Goal: Task Accomplishment & Management: Complete application form

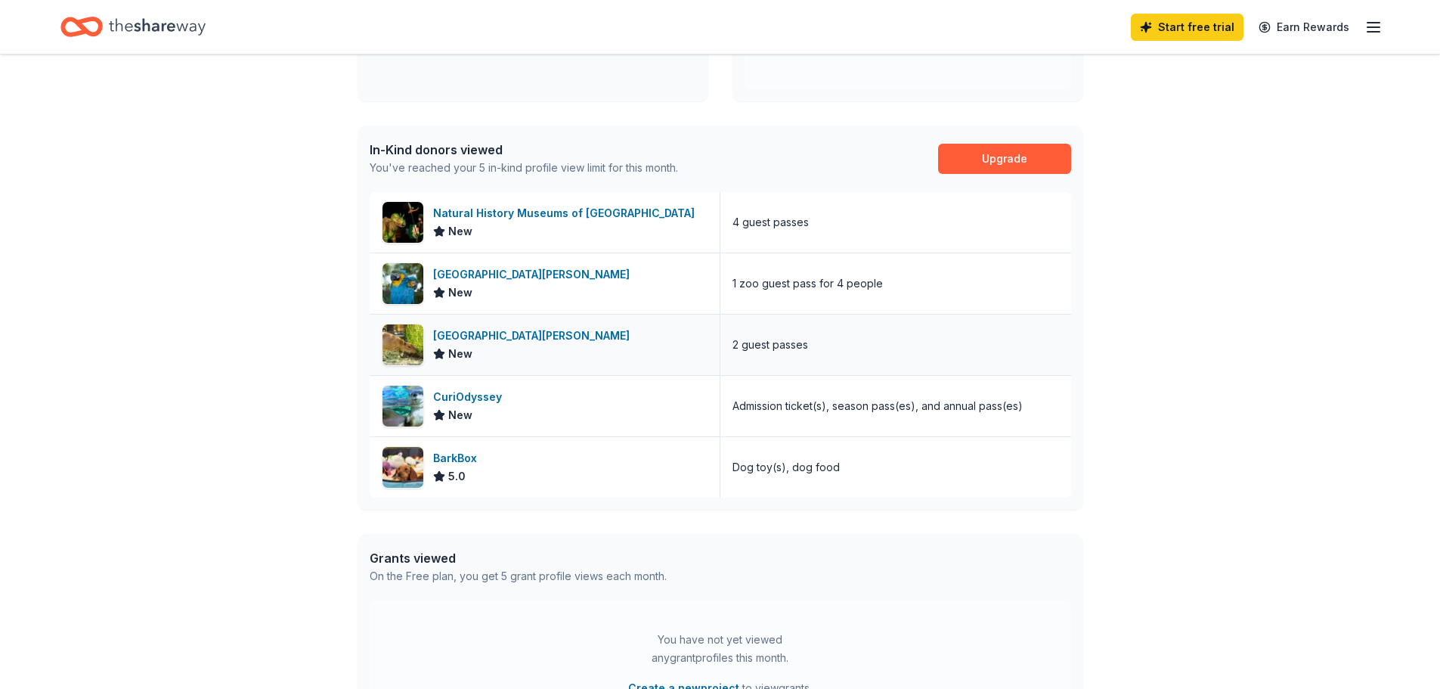
scroll to position [378, 0]
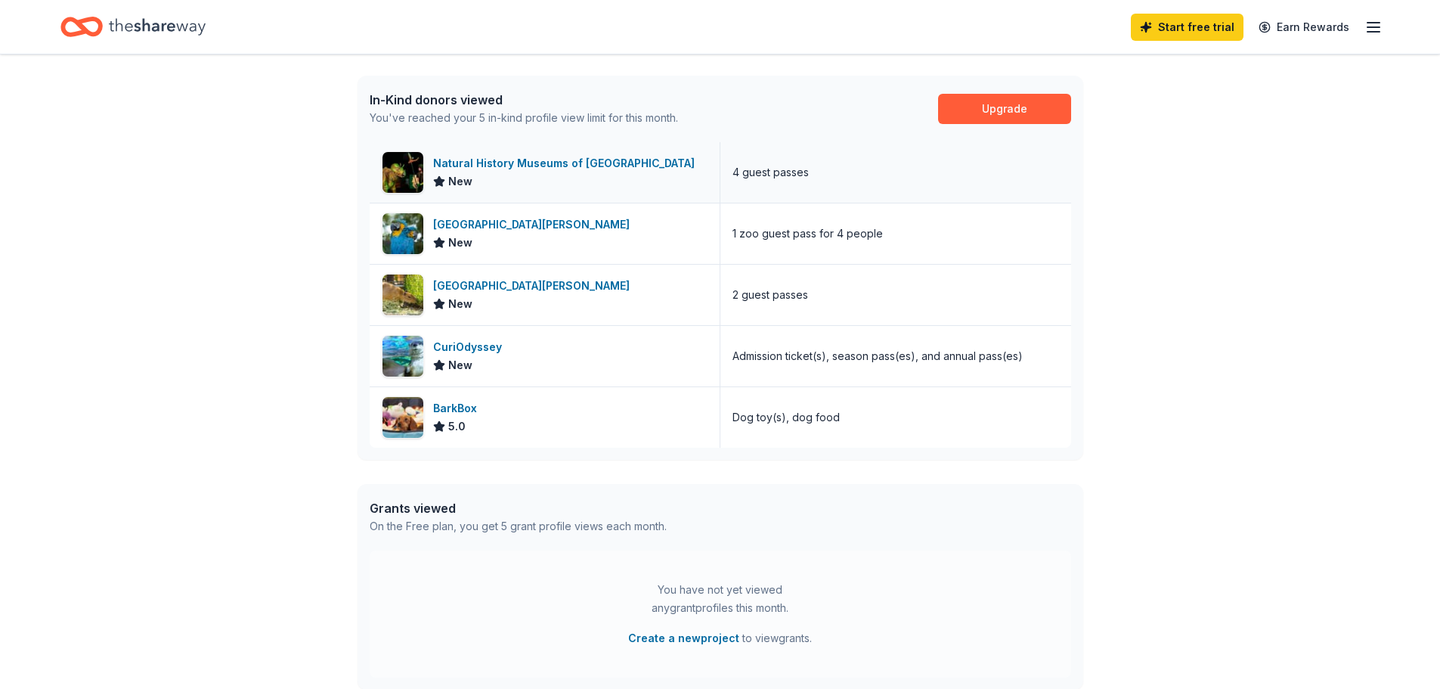
click at [547, 169] on div "Natural History Museums of [GEOGRAPHIC_DATA]" at bounding box center [567, 163] width 268 height 18
click at [535, 165] on div "Natural History Museums of [GEOGRAPHIC_DATA]" at bounding box center [567, 163] width 268 height 18
click at [483, 222] on div "Santa Ana Zoo" at bounding box center [534, 225] width 203 height 18
click at [479, 346] on div "CuriOdyssey" at bounding box center [470, 347] width 75 height 18
click at [629, 225] on div "Natural History Museums of [GEOGRAPHIC_DATA]" at bounding box center [567, 225] width 268 height 18
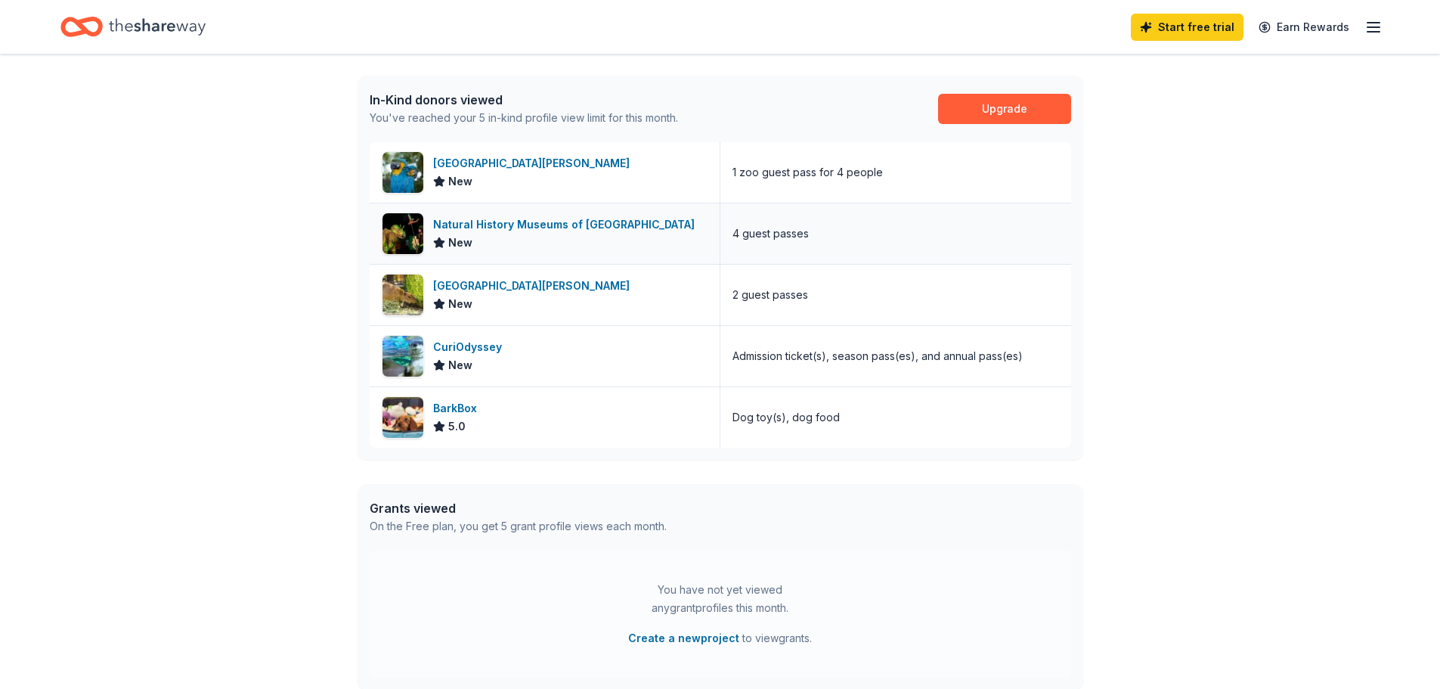
click at [462, 216] on div "Natural History Museums of [GEOGRAPHIC_DATA]" at bounding box center [567, 225] width 268 height 18
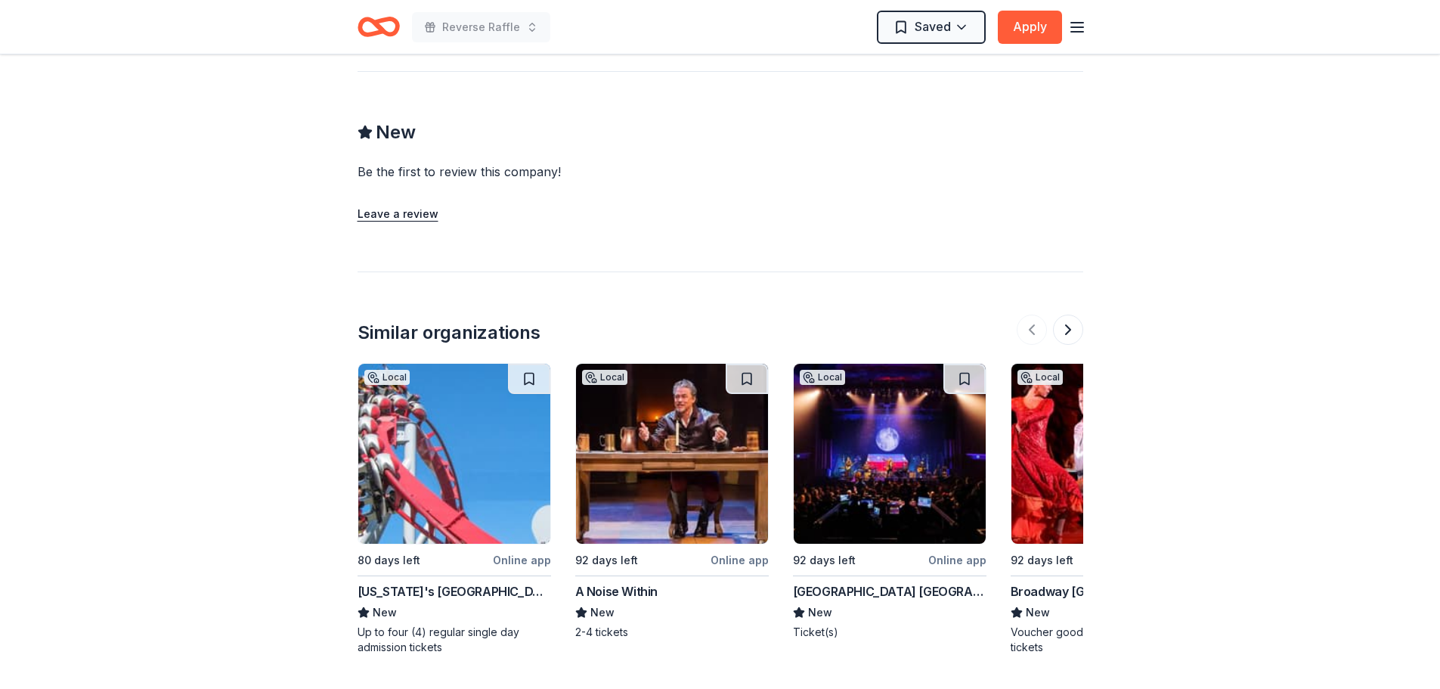
scroll to position [1361, 0]
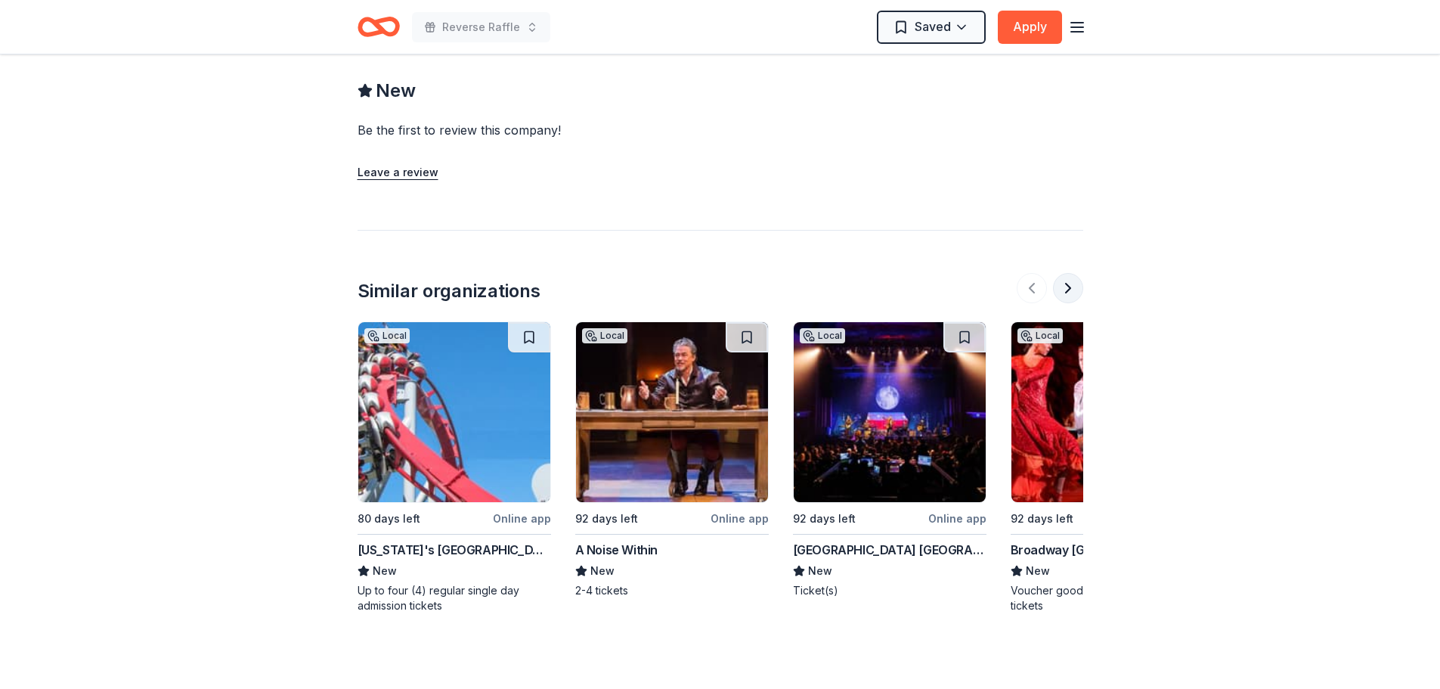
click at [1070, 273] on button at bounding box center [1068, 288] width 30 height 30
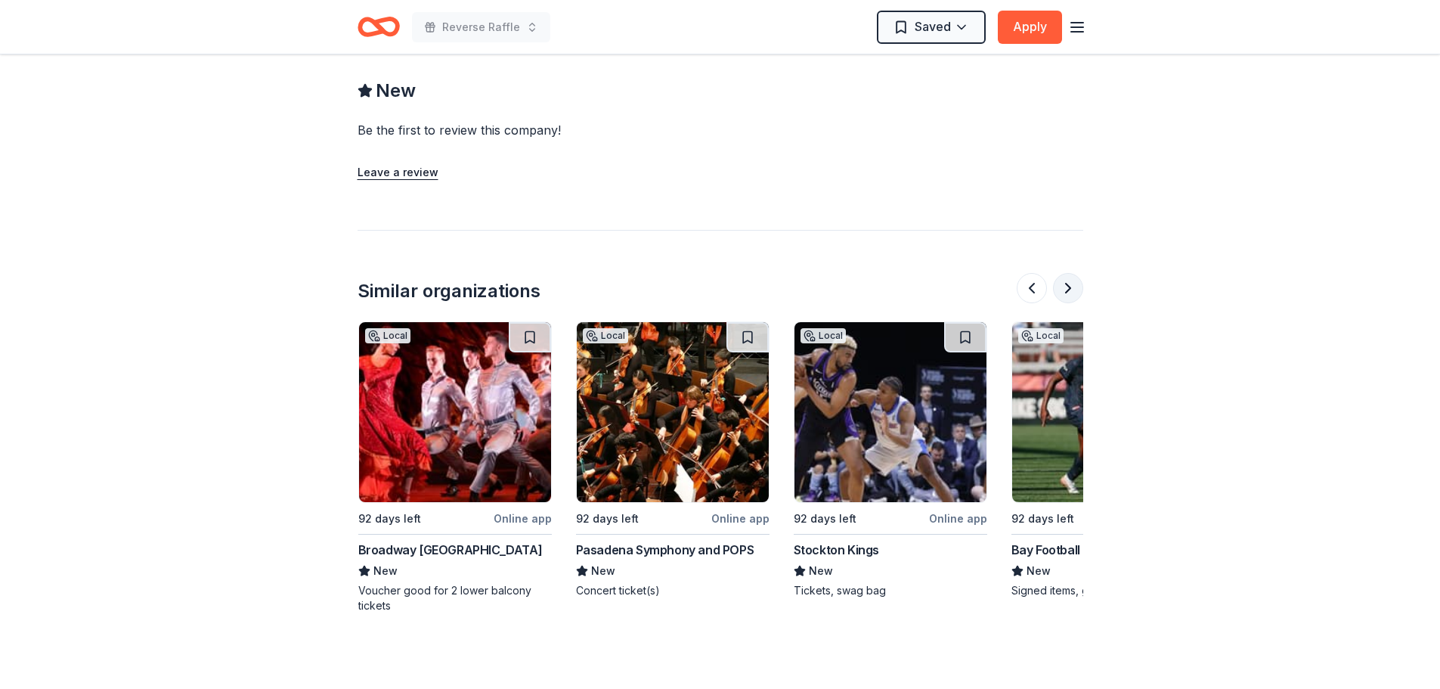
scroll to position [0, 653]
click at [1070, 273] on button at bounding box center [1068, 288] width 30 height 30
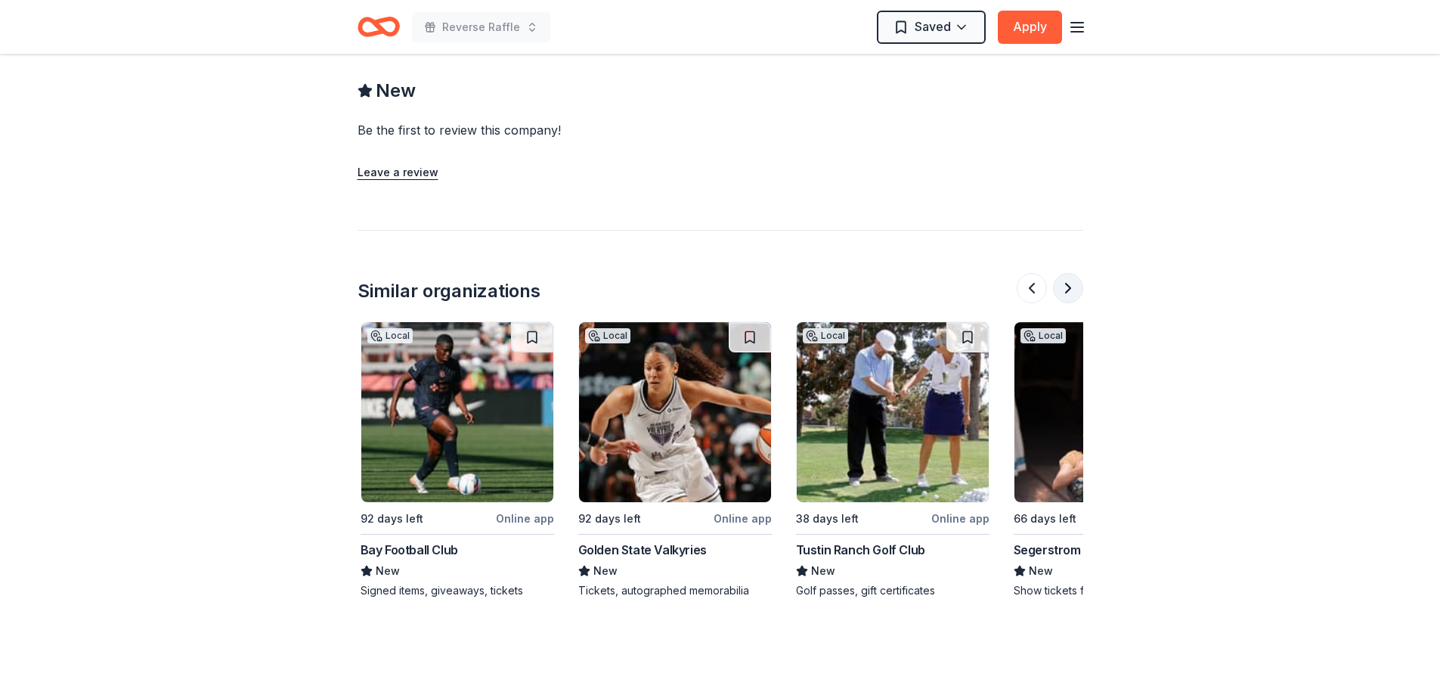
scroll to position [0, 1307]
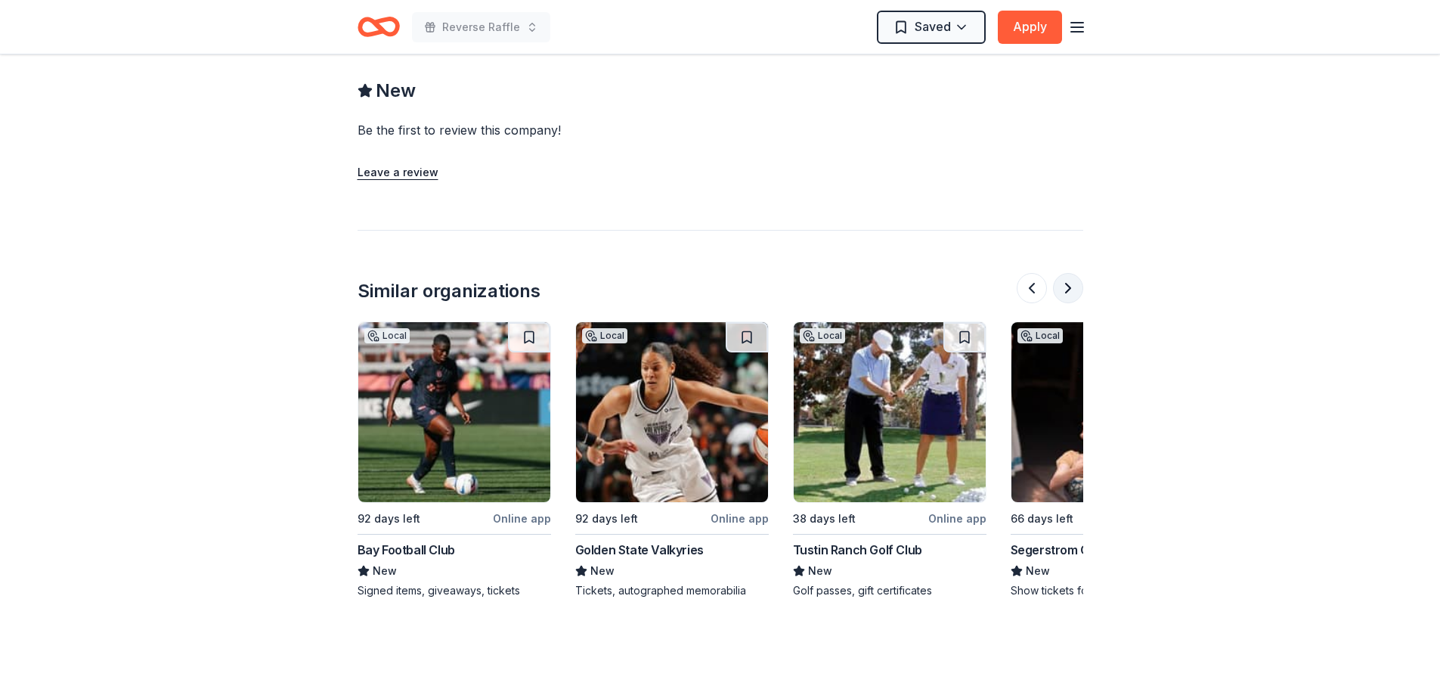
click at [1070, 273] on button at bounding box center [1068, 288] width 30 height 30
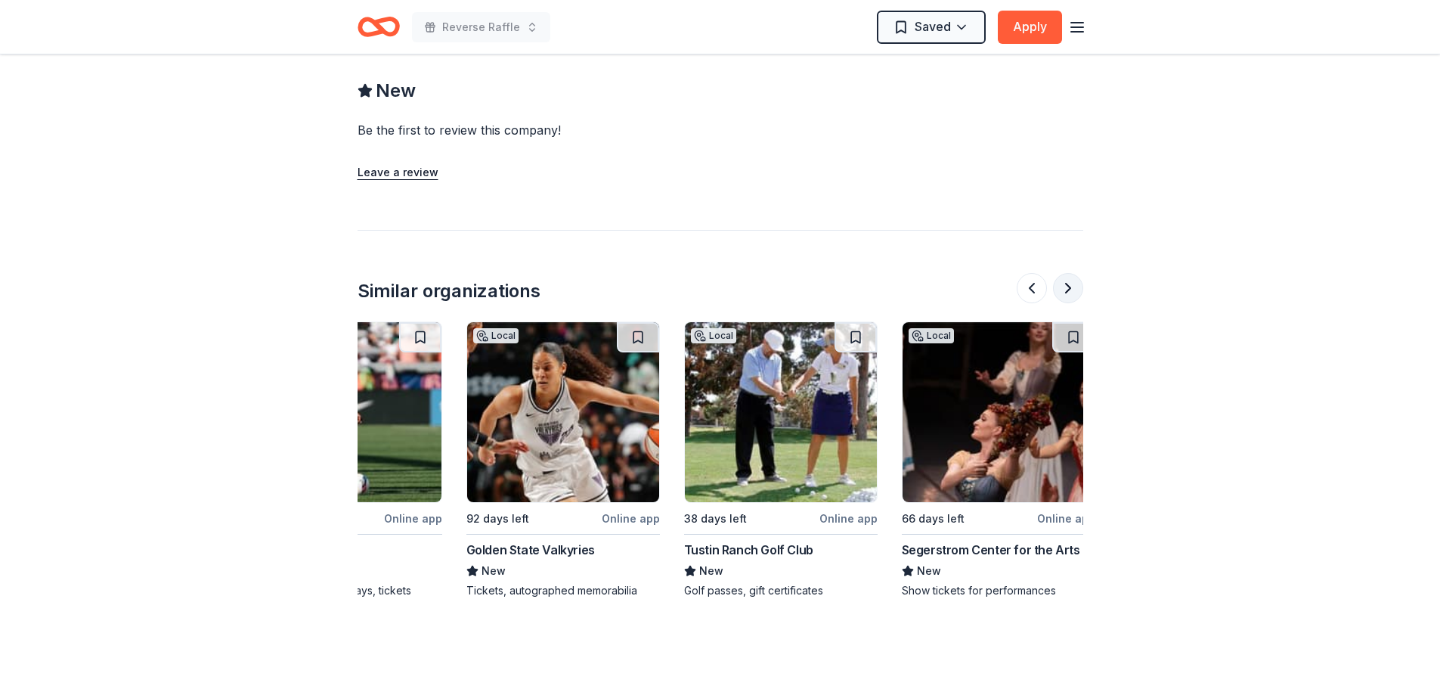
scroll to position [0, 1428]
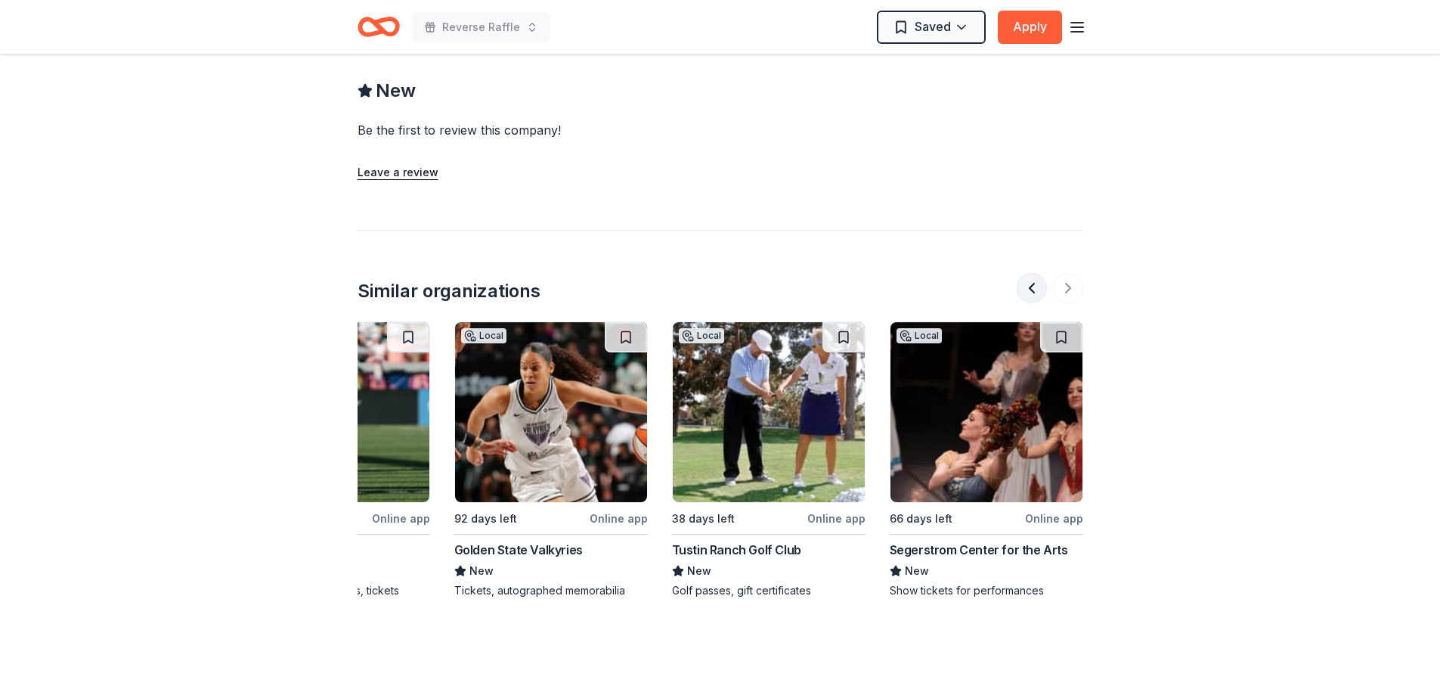
click at [1034, 273] on button at bounding box center [1032, 288] width 30 height 30
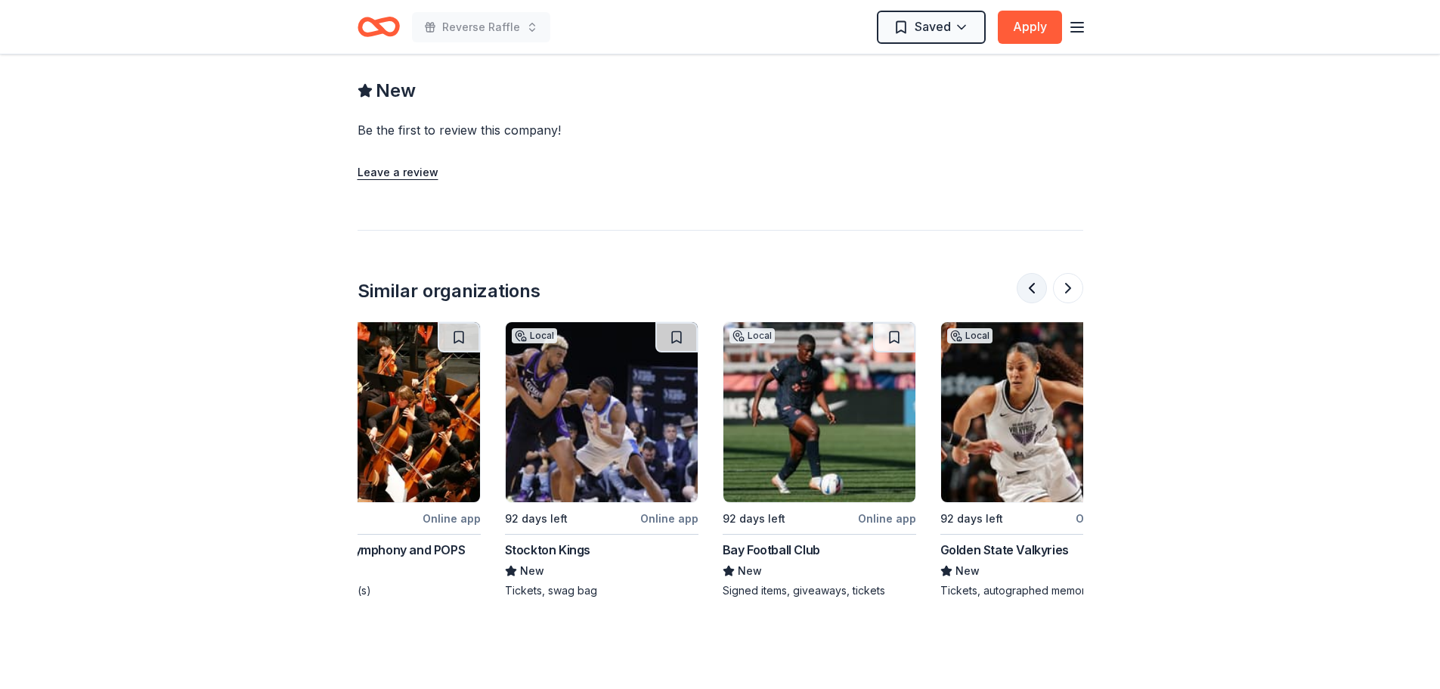
scroll to position [0, 871]
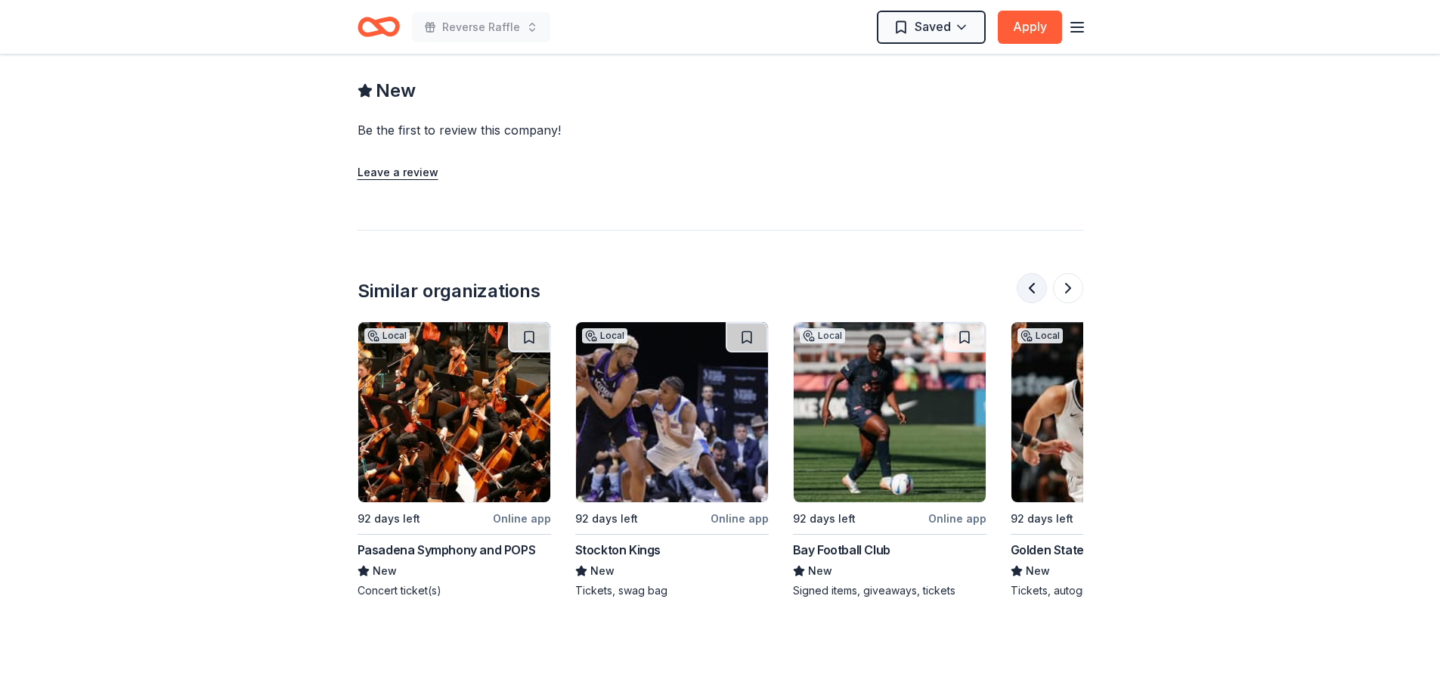
click at [1034, 273] on button at bounding box center [1032, 288] width 30 height 30
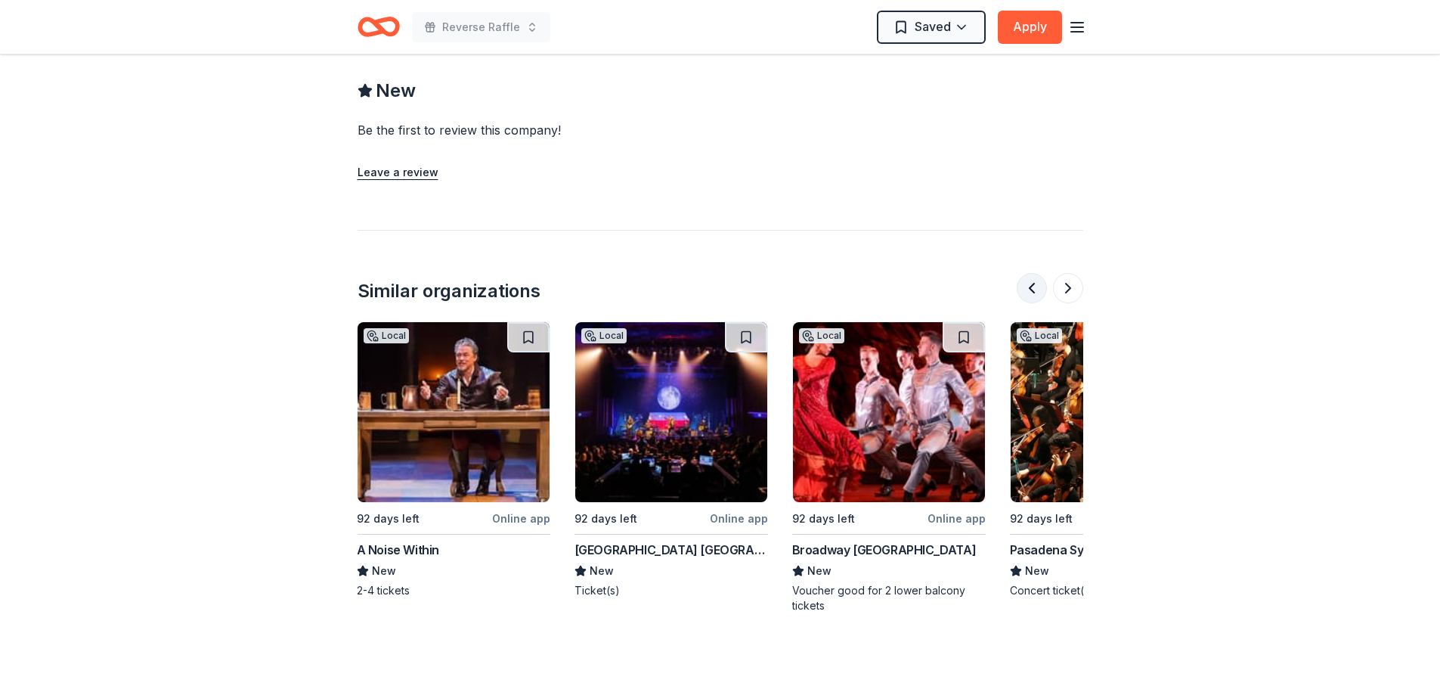
scroll to position [0, 218]
click at [1034, 273] on button at bounding box center [1032, 288] width 30 height 30
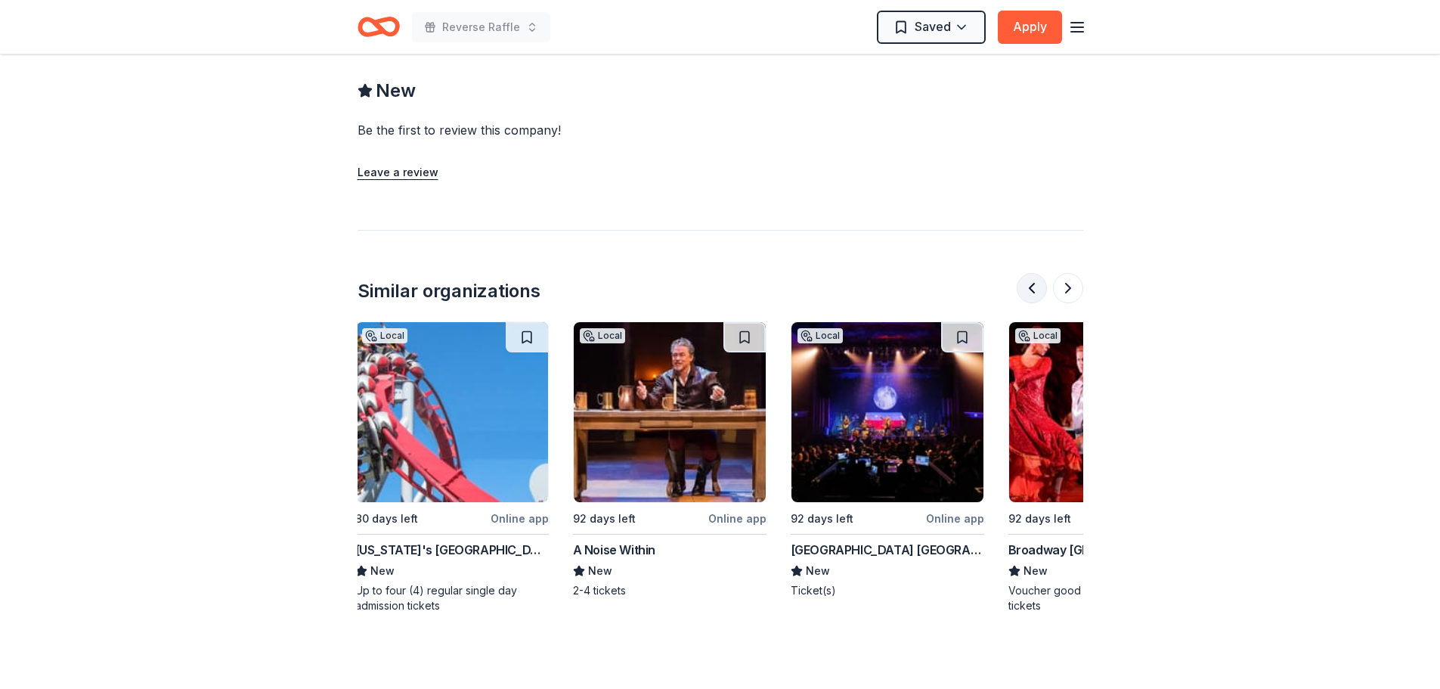
scroll to position [0, 0]
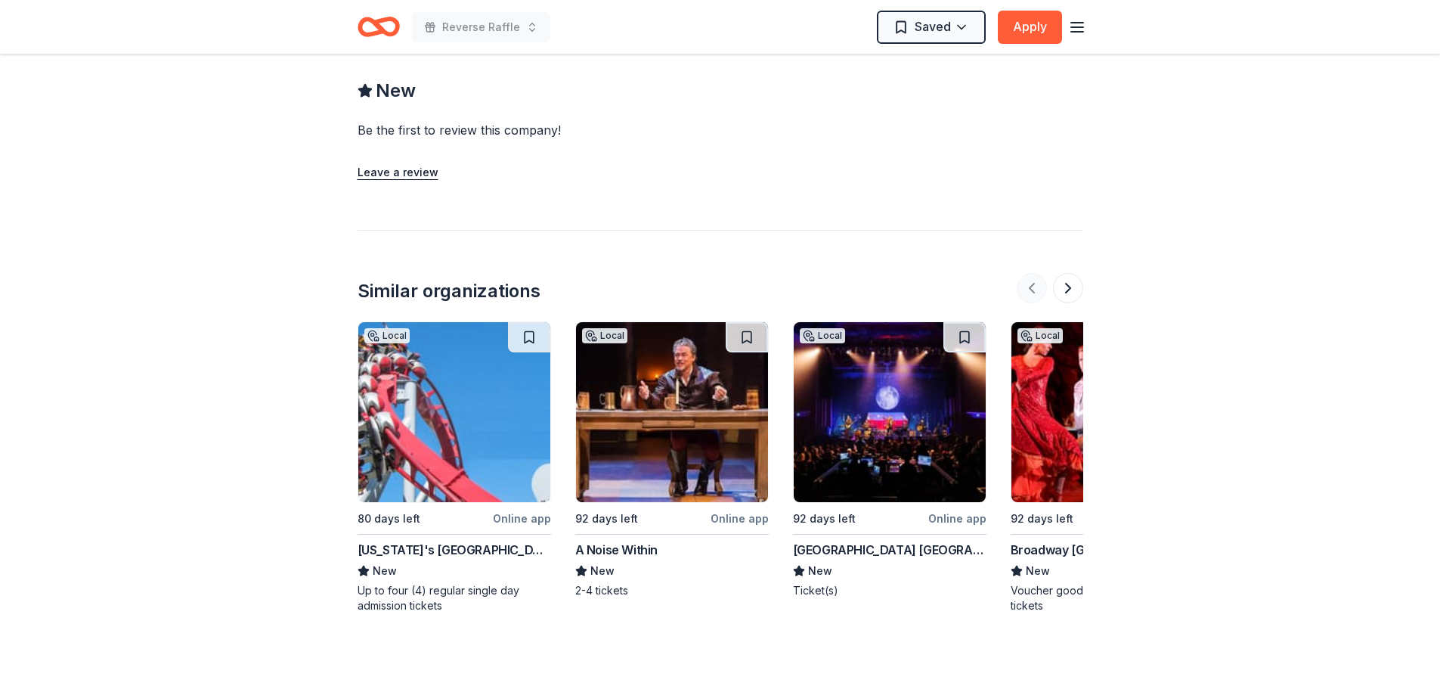
click at [1034, 273] on div at bounding box center [1050, 288] width 67 height 30
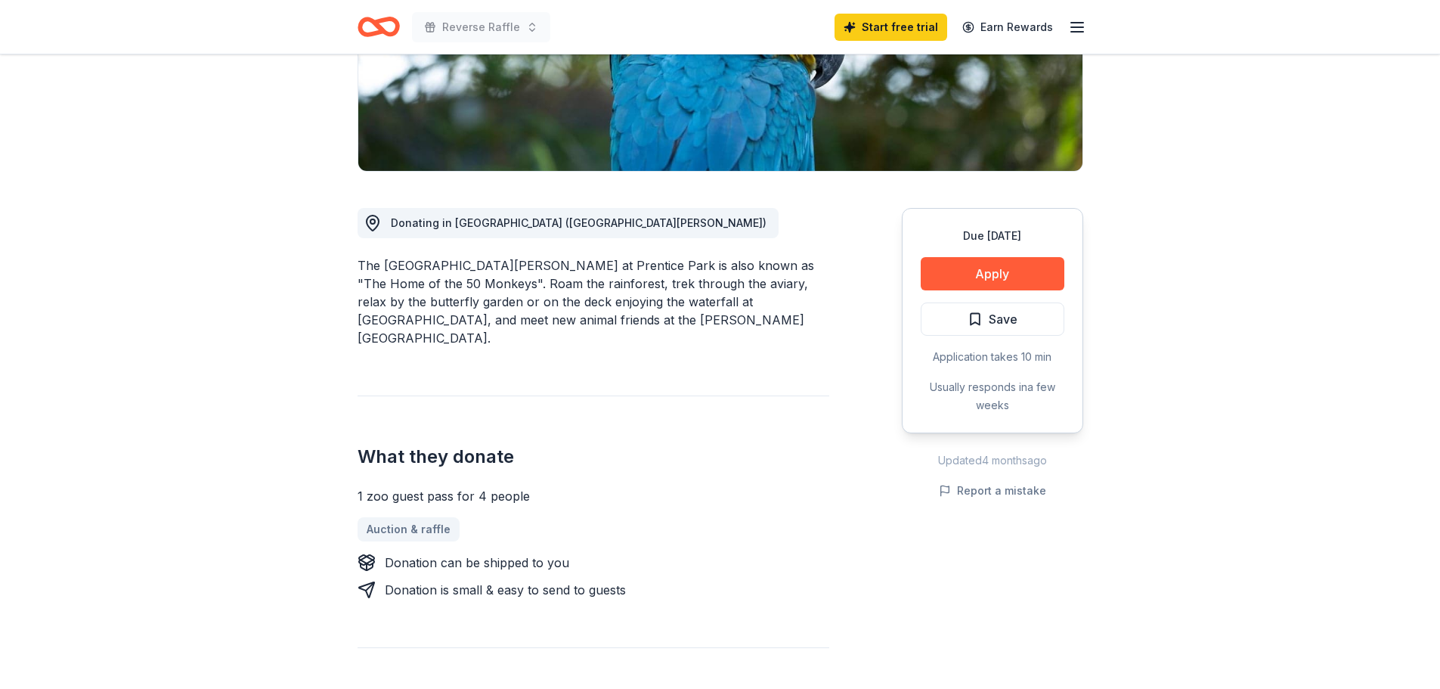
scroll to position [302, 0]
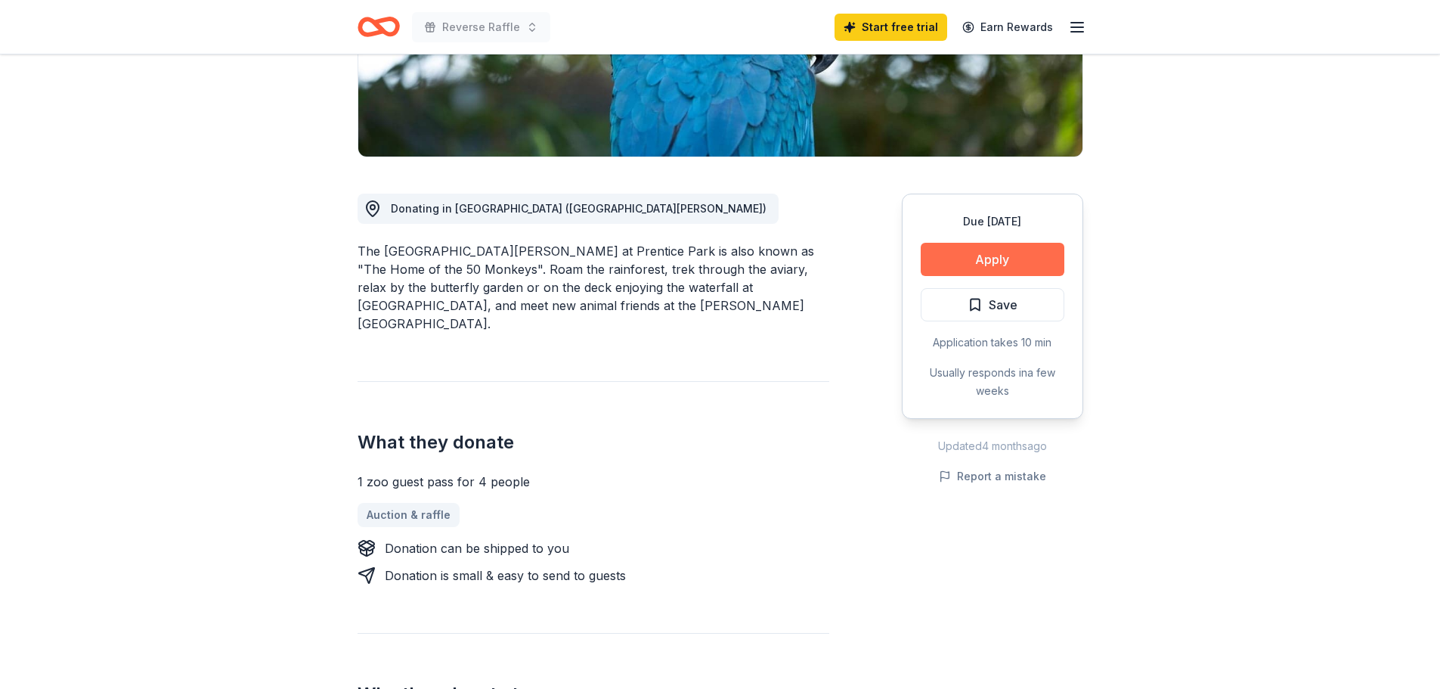
click at [1009, 273] on button "Apply" at bounding box center [993, 259] width 144 height 33
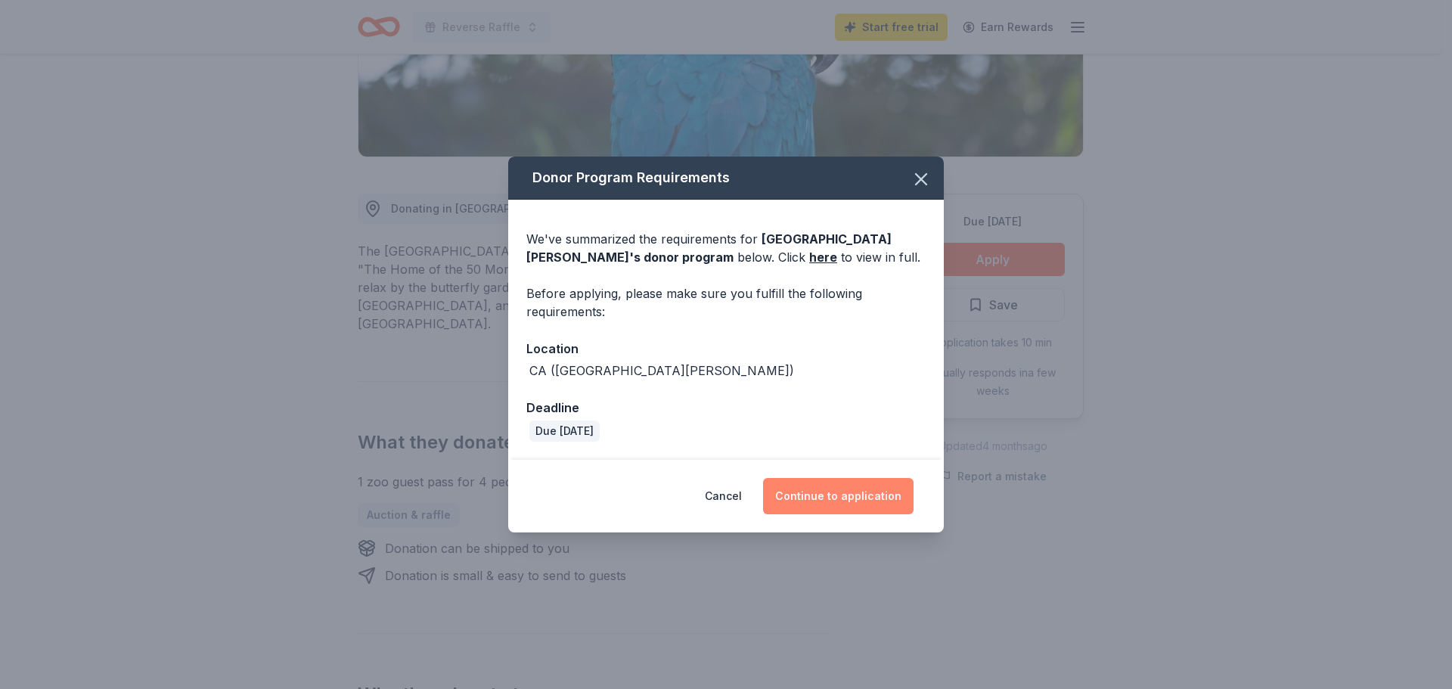
click at [836, 501] on button "Continue to application" at bounding box center [838, 496] width 150 height 36
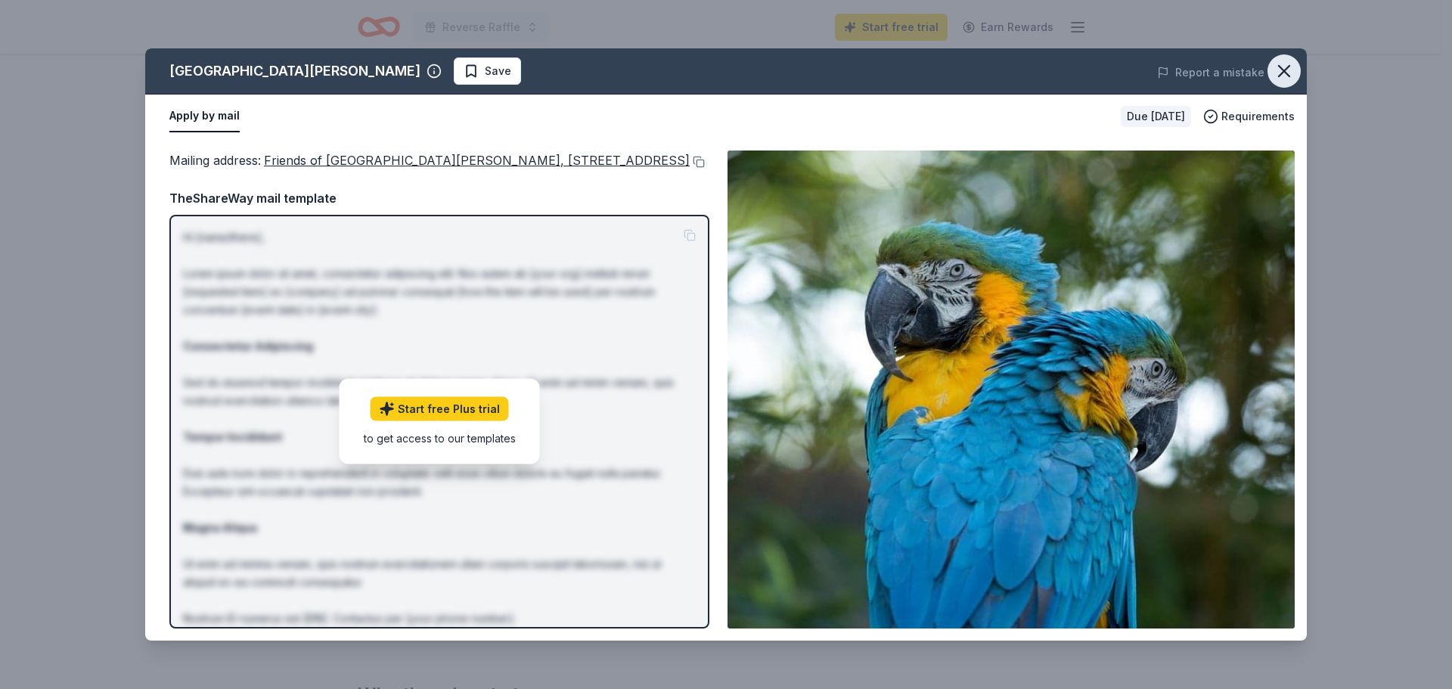
click at [1290, 63] on icon "button" at bounding box center [1283, 70] width 21 height 21
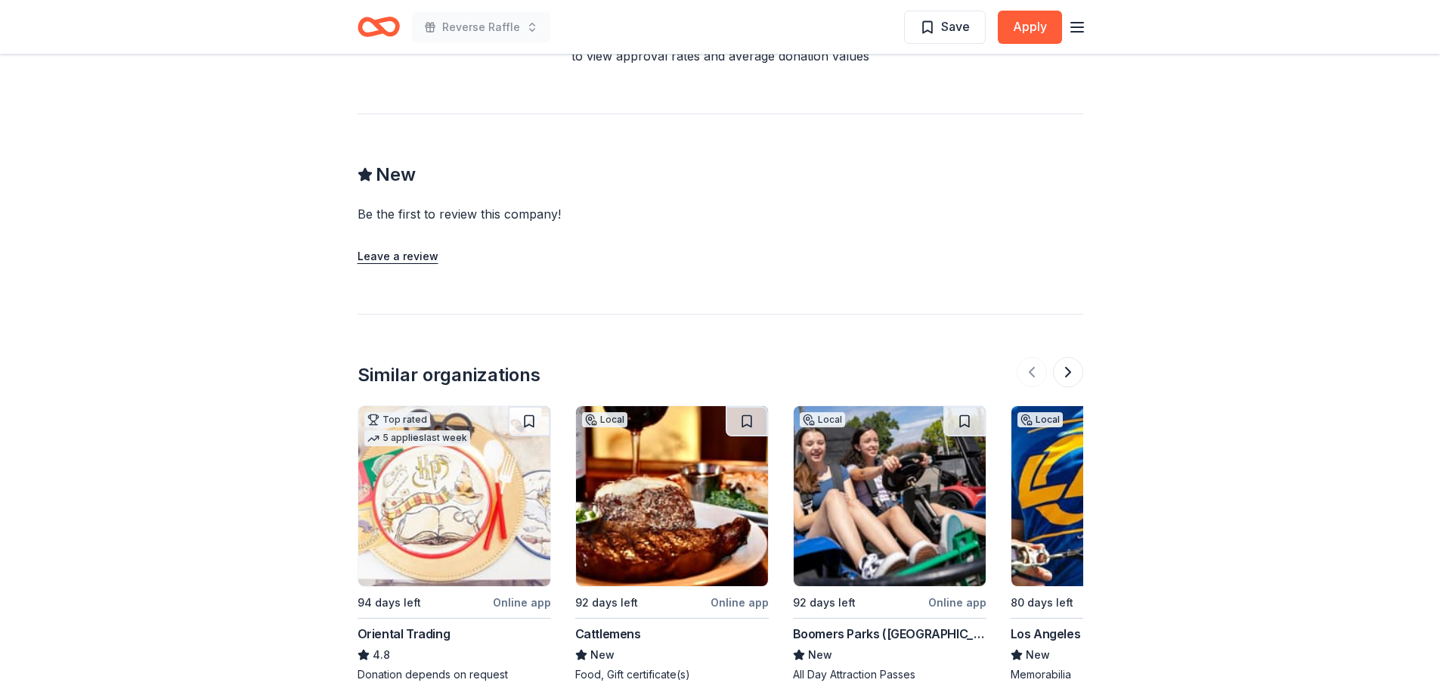
scroll to position [1361, 0]
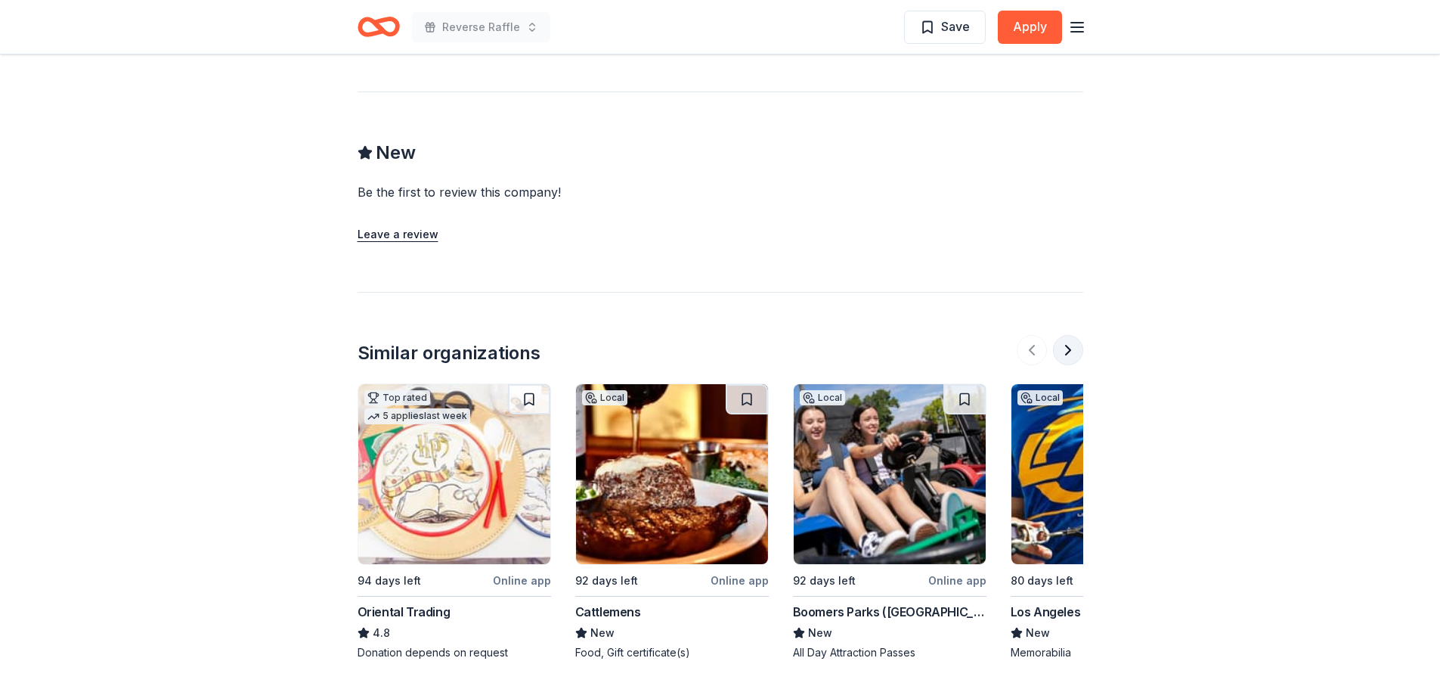
click at [1069, 335] on button at bounding box center [1068, 350] width 30 height 30
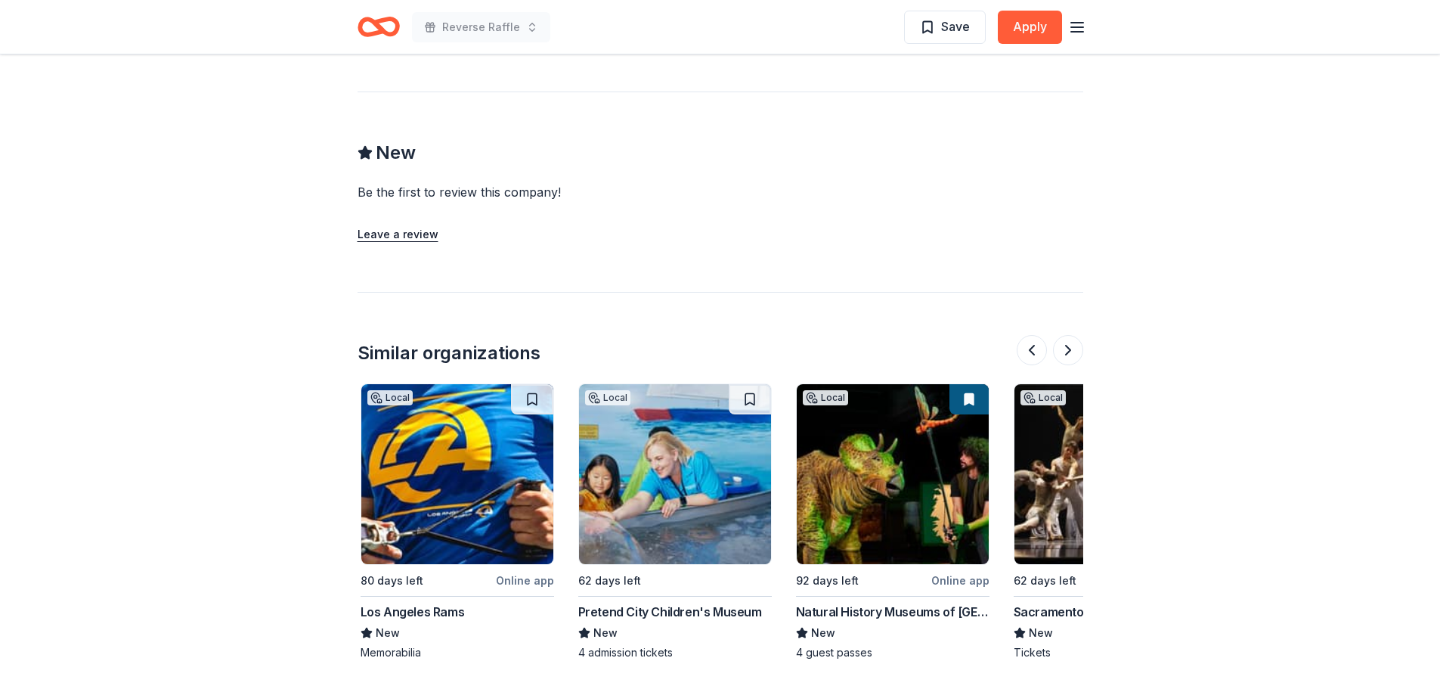
scroll to position [0, 653]
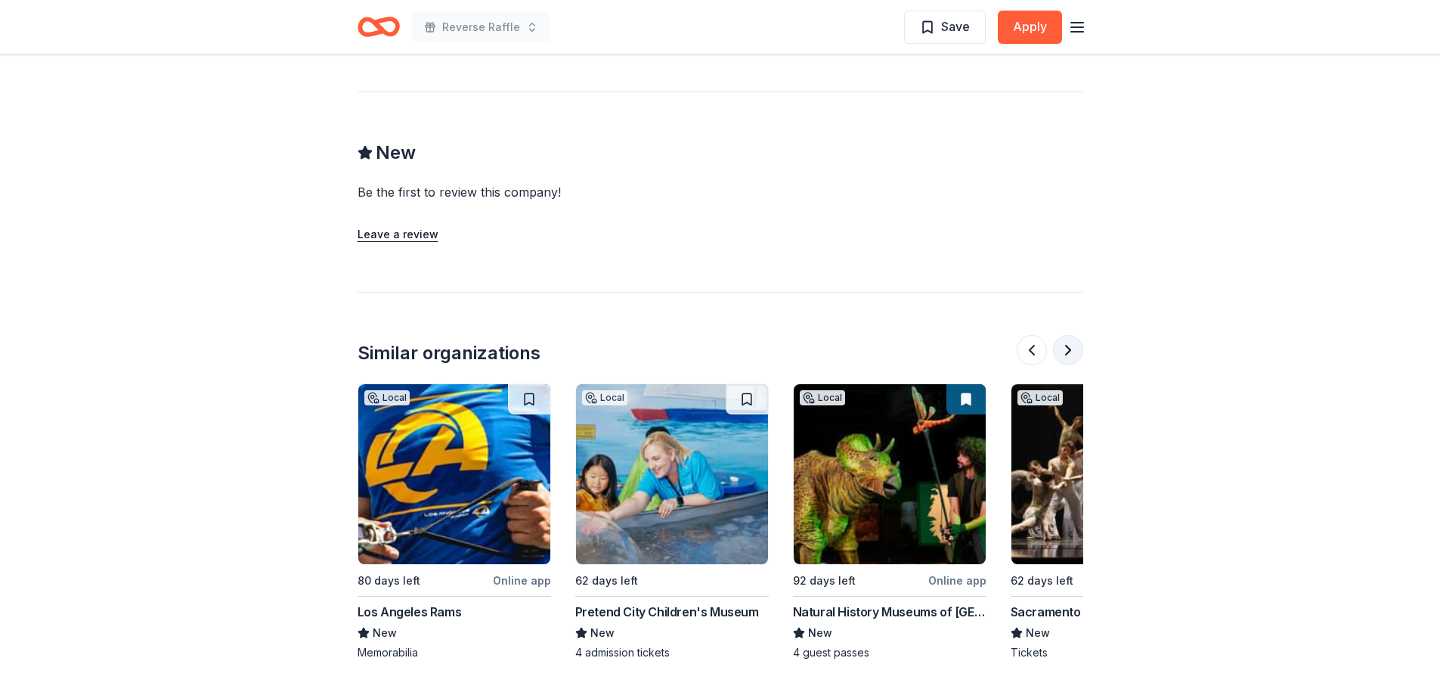
click at [1072, 335] on button at bounding box center [1068, 350] width 30 height 30
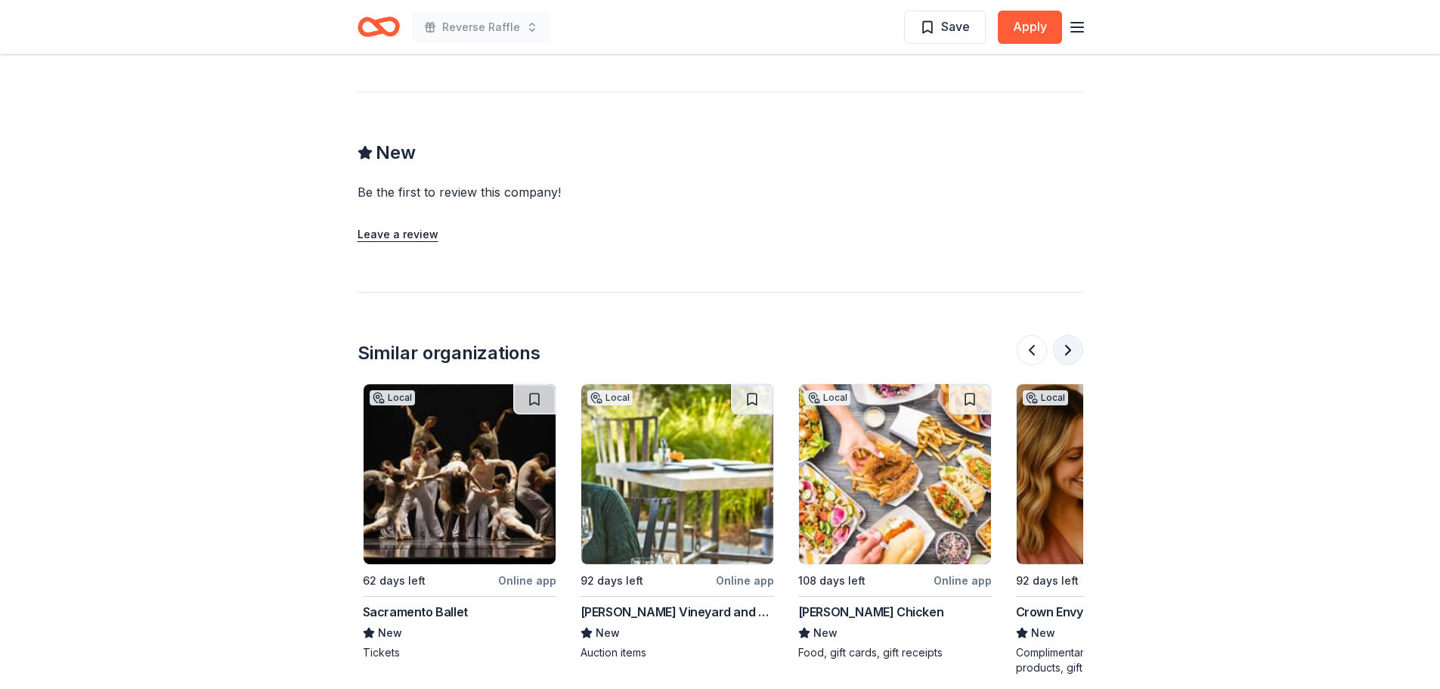
scroll to position [0, 1307]
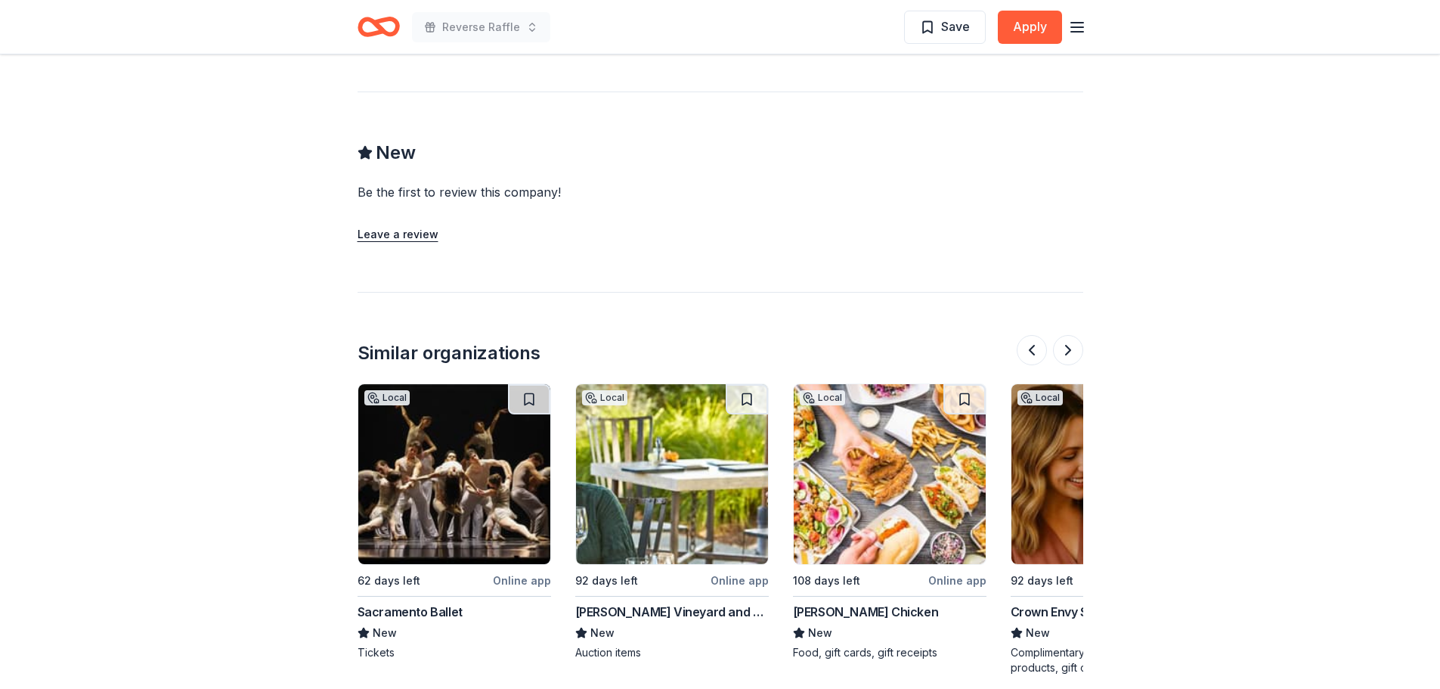
drag, startPoint x: 653, startPoint y: 463, endPoint x: 609, endPoint y: 480, distance: 47.2
click at [609, 480] on img at bounding box center [672, 474] width 192 height 180
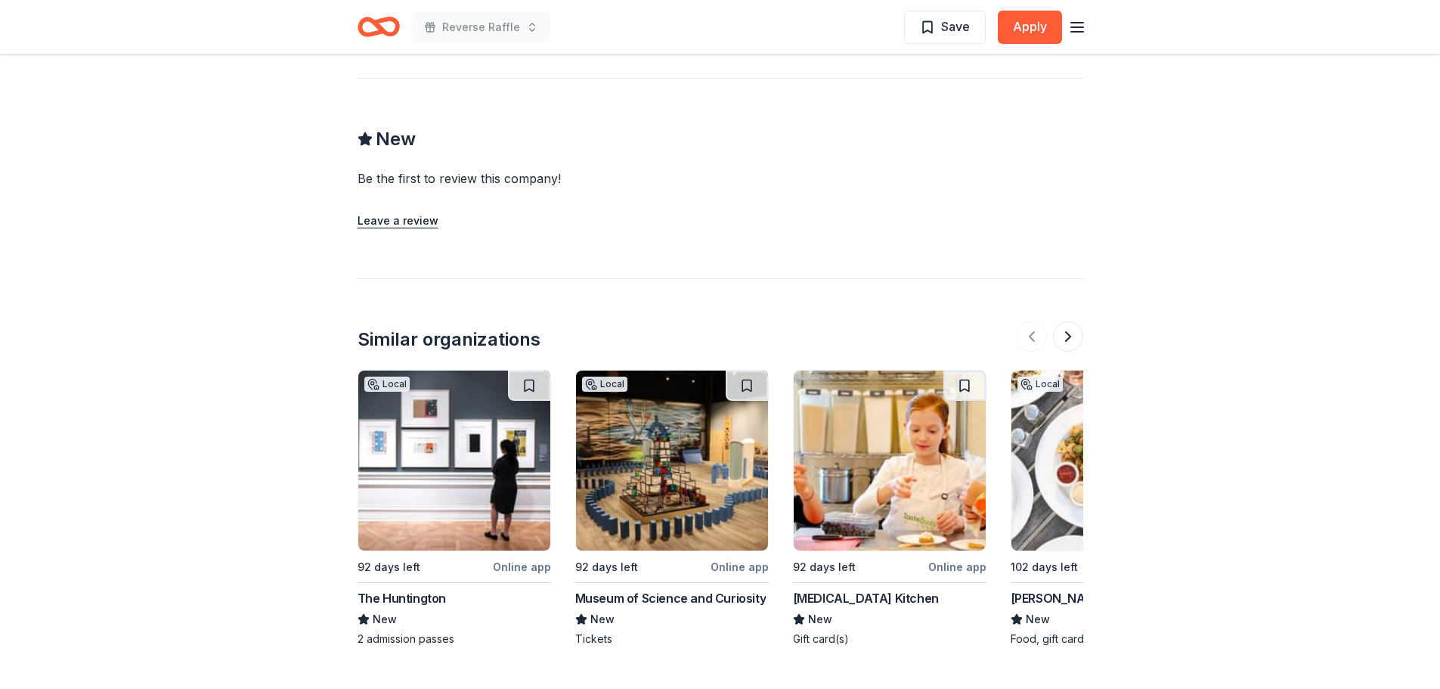
scroll to position [1588, 0]
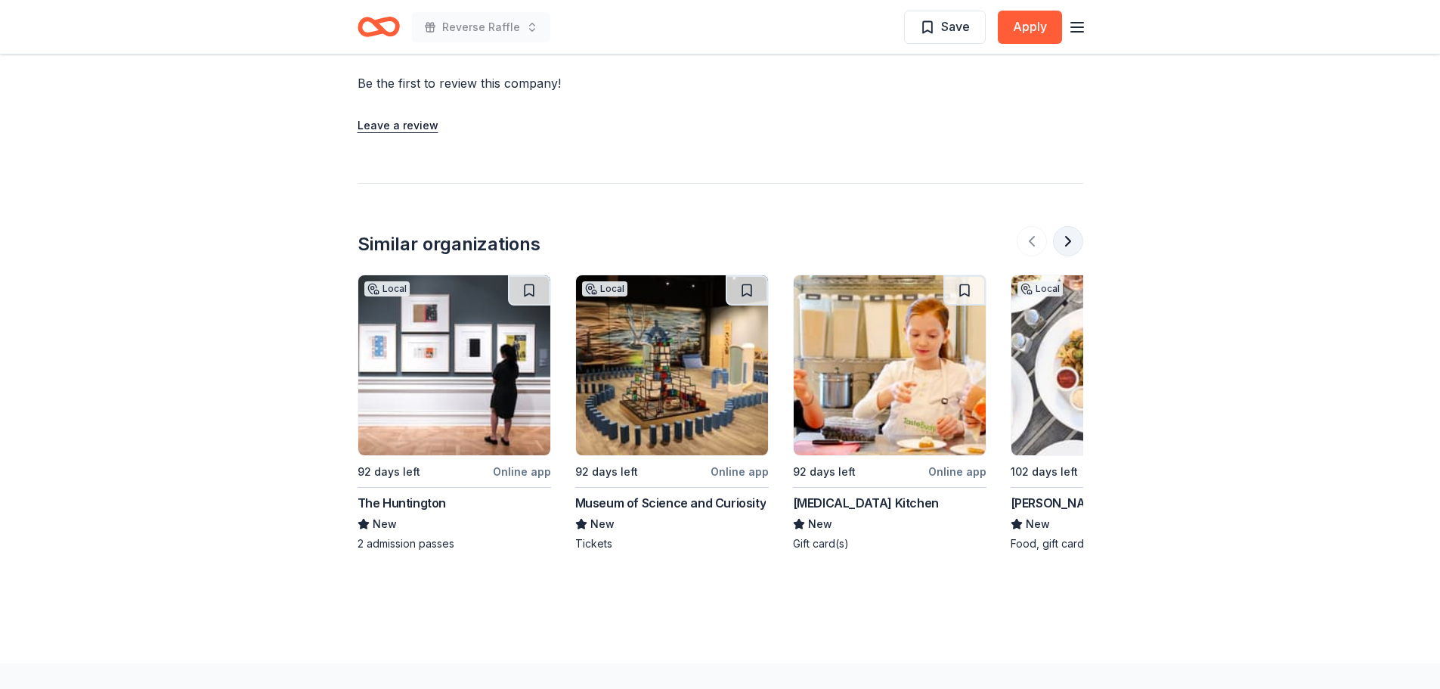
click at [1067, 247] on button at bounding box center [1068, 241] width 30 height 30
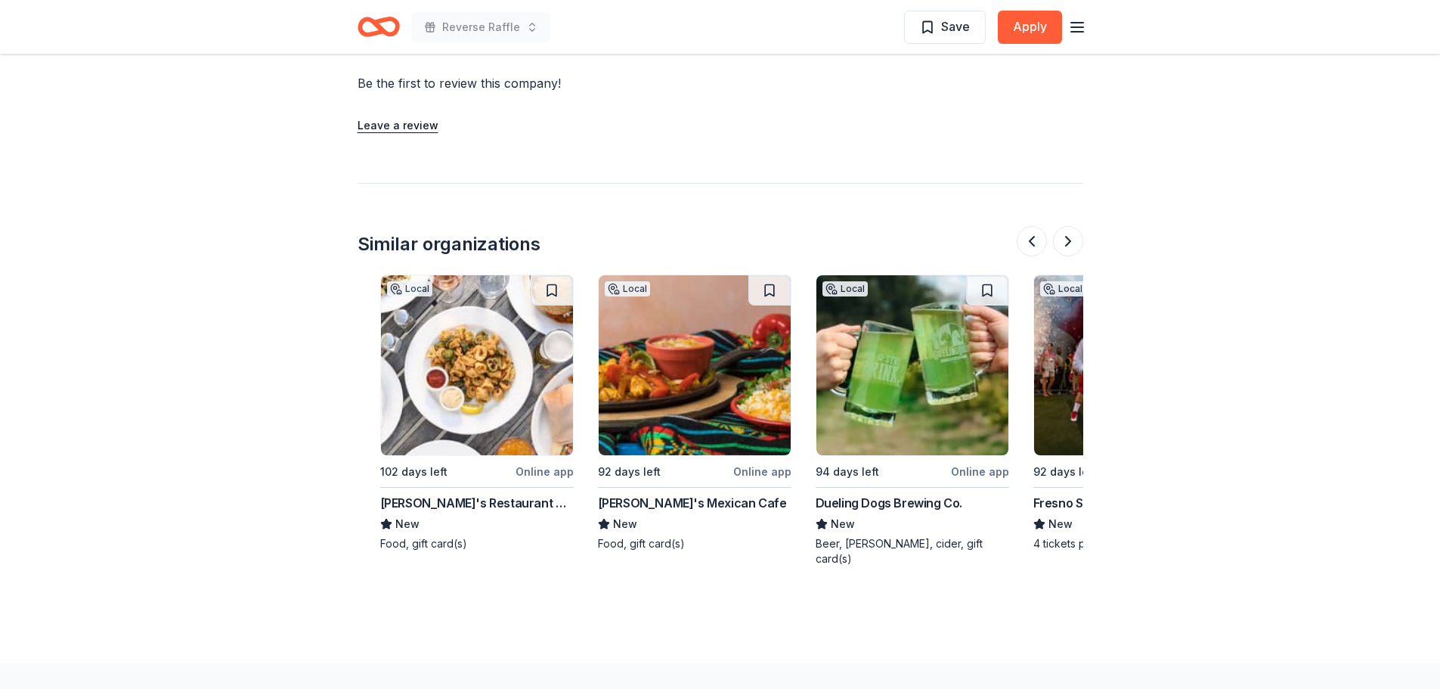
scroll to position [0, 653]
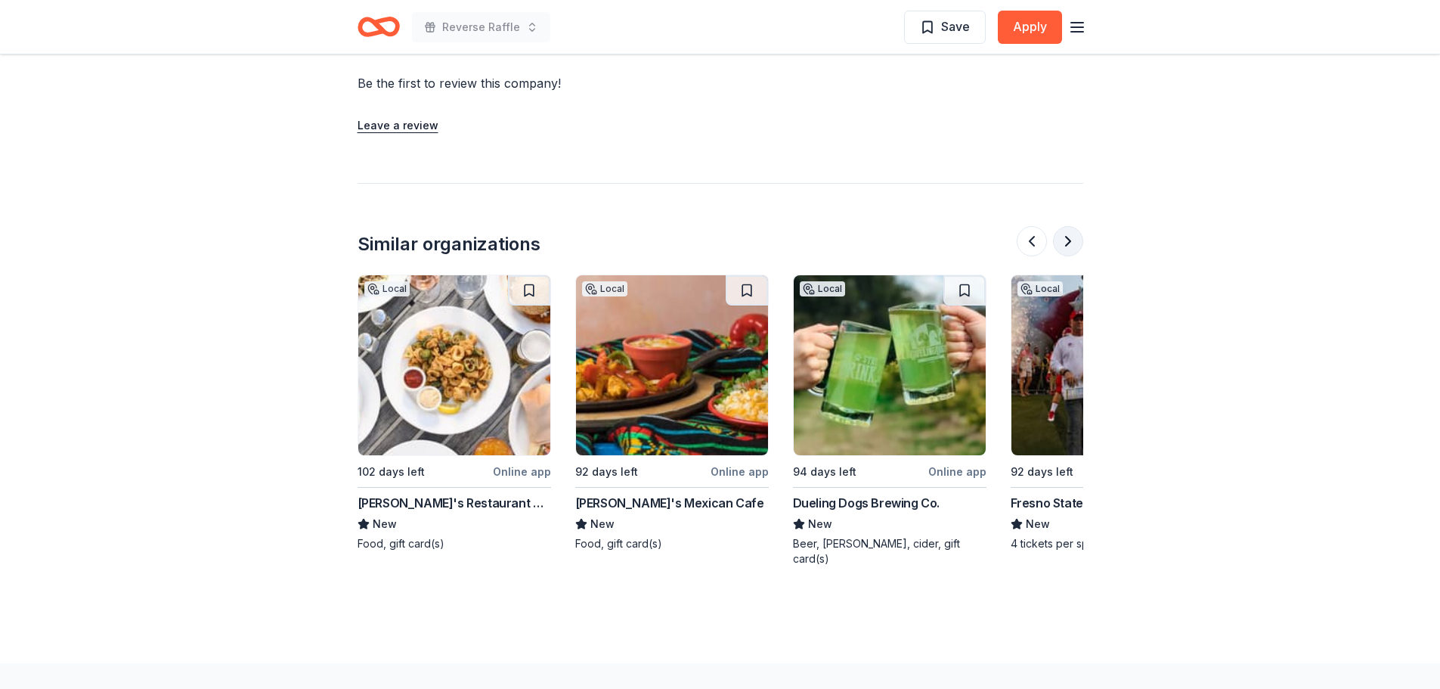
click at [1067, 243] on button at bounding box center [1068, 241] width 30 height 30
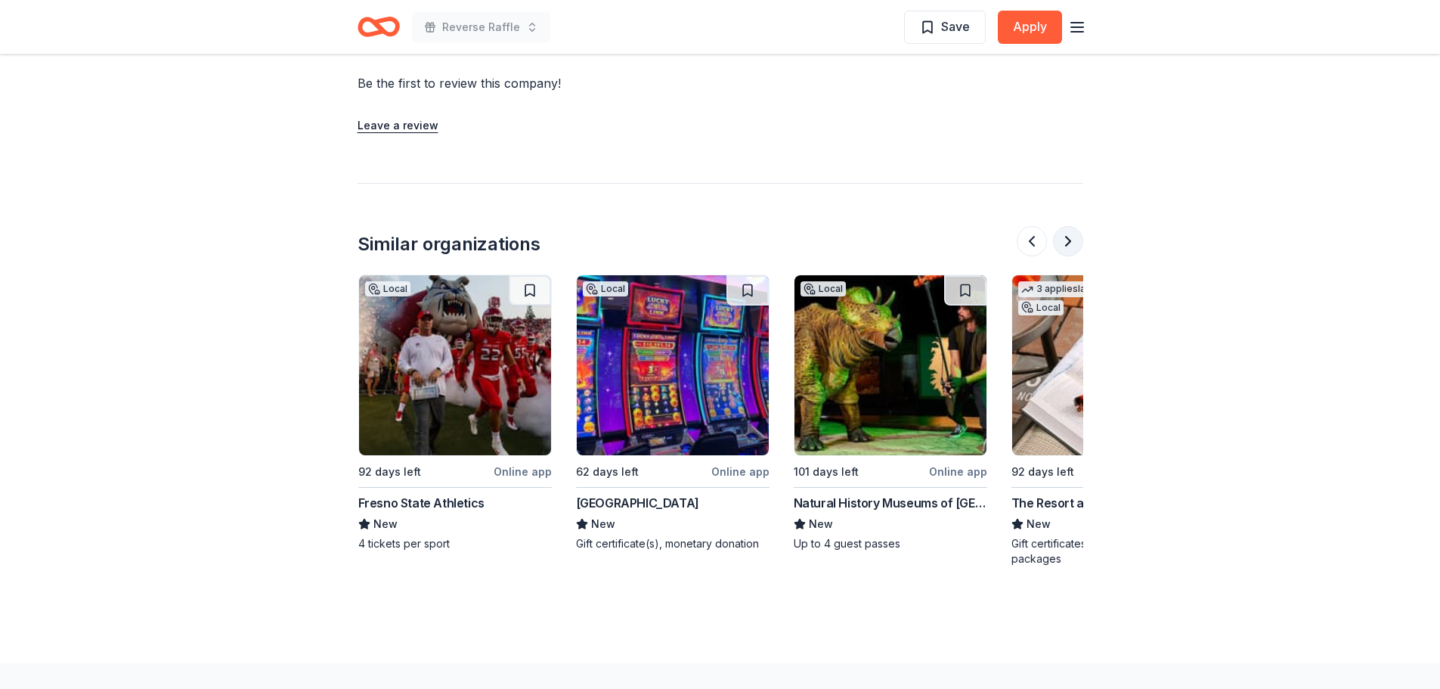
scroll to position [0, 1307]
click at [1067, 243] on button at bounding box center [1068, 241] width 30 height 30
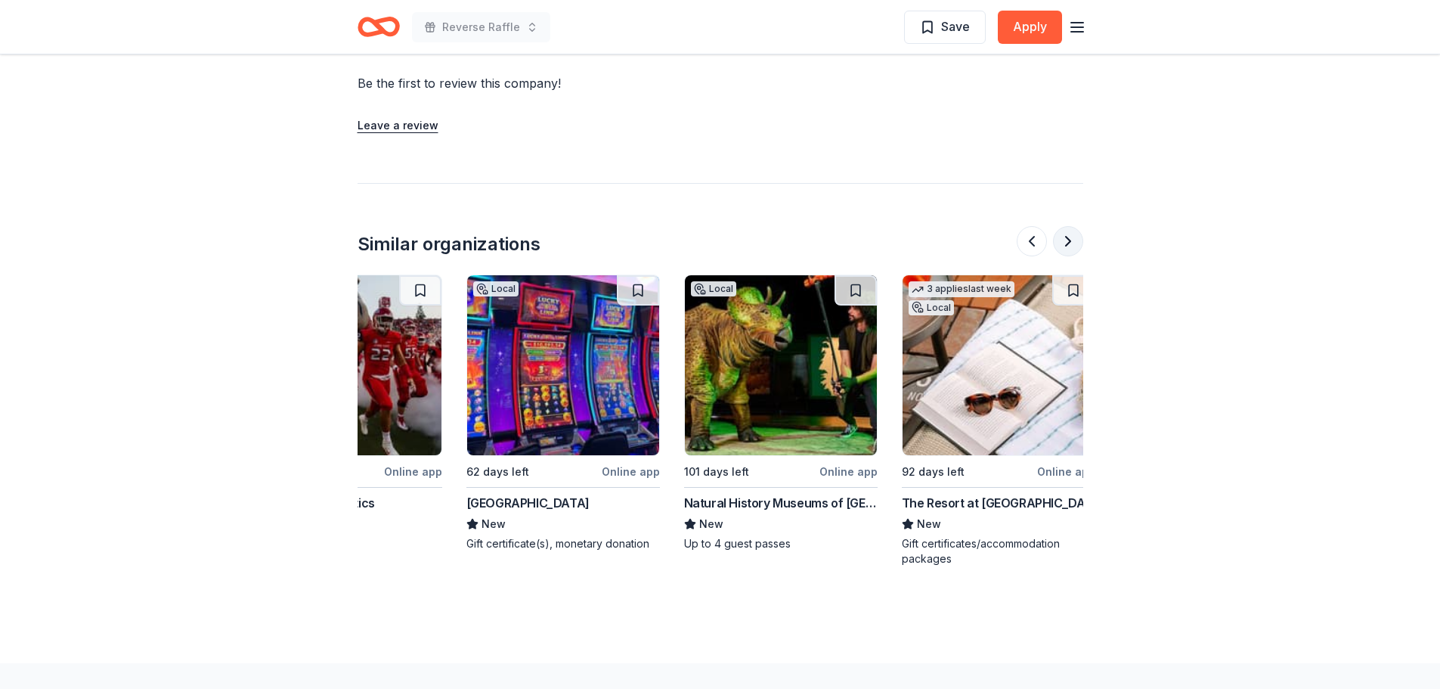
scroll to position [0, 1428]
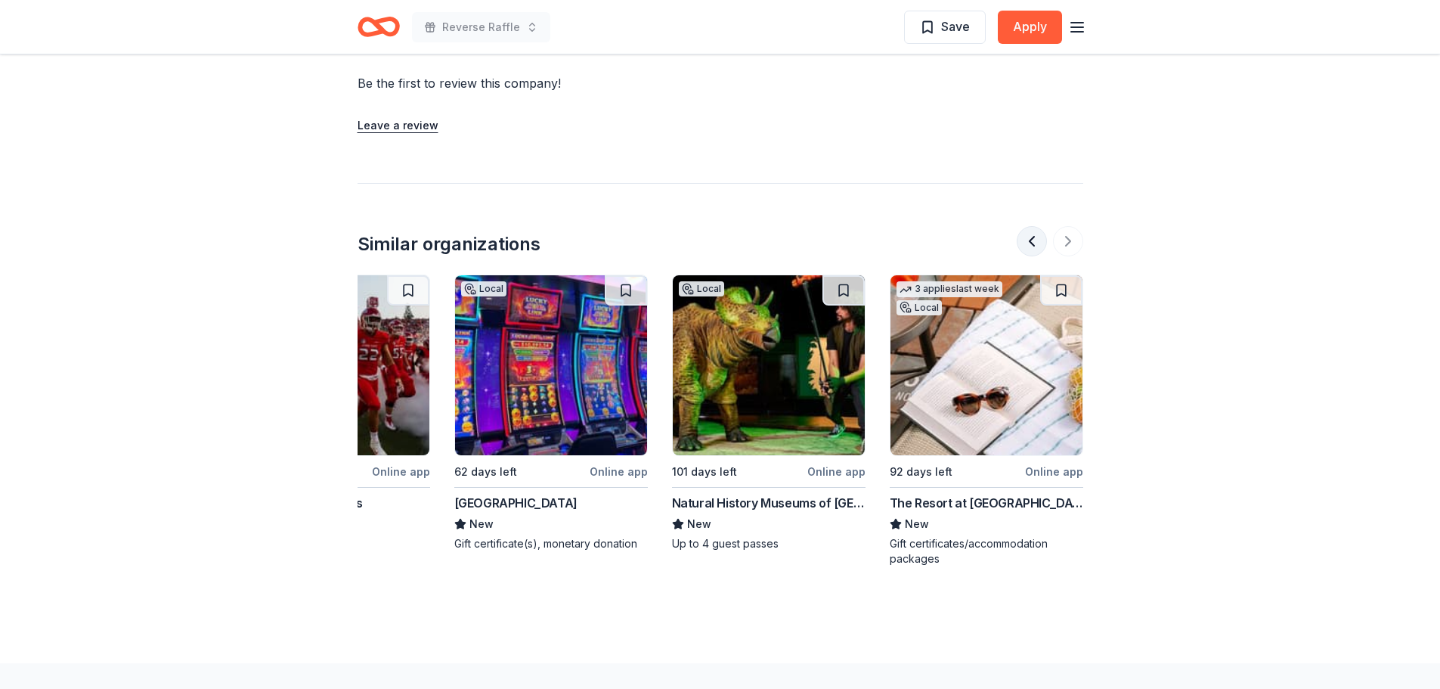
click at [1037, 246] on button at bounding box center [1032, 241] width 30 height 30
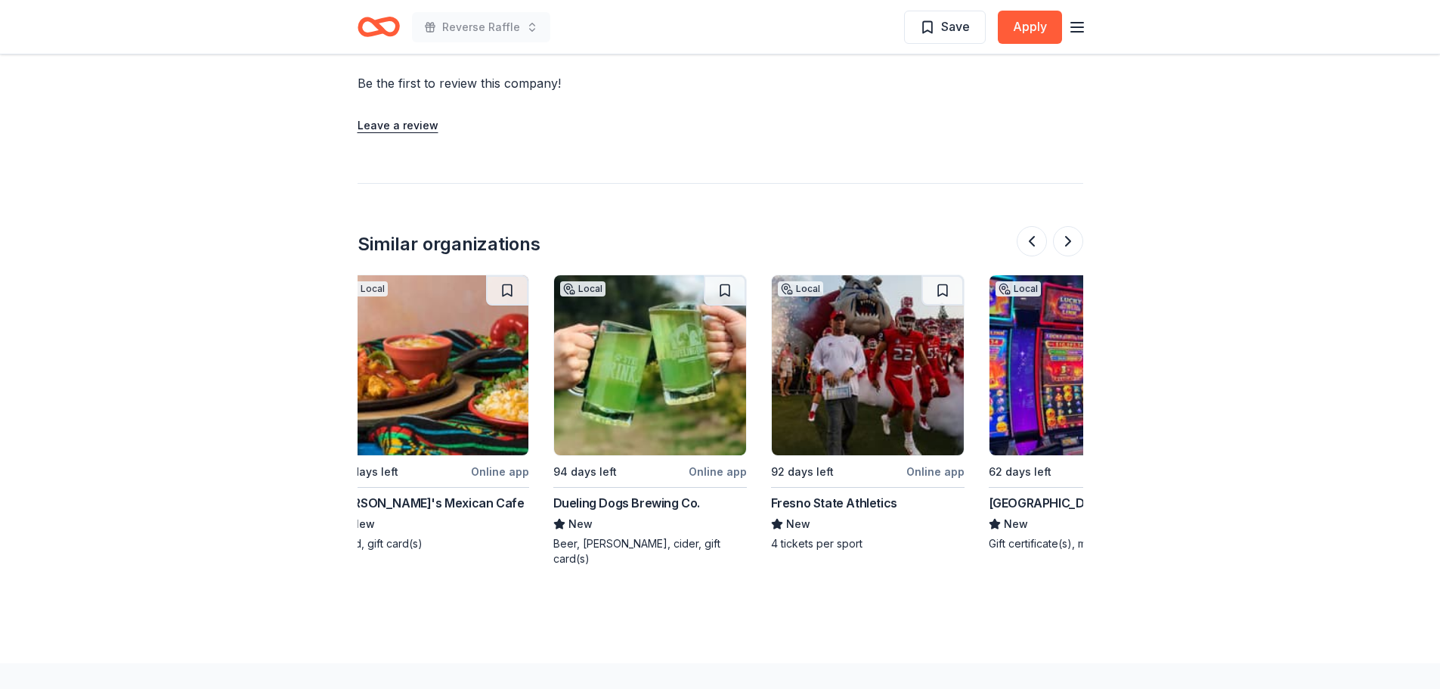
scroll to position [0, 871]
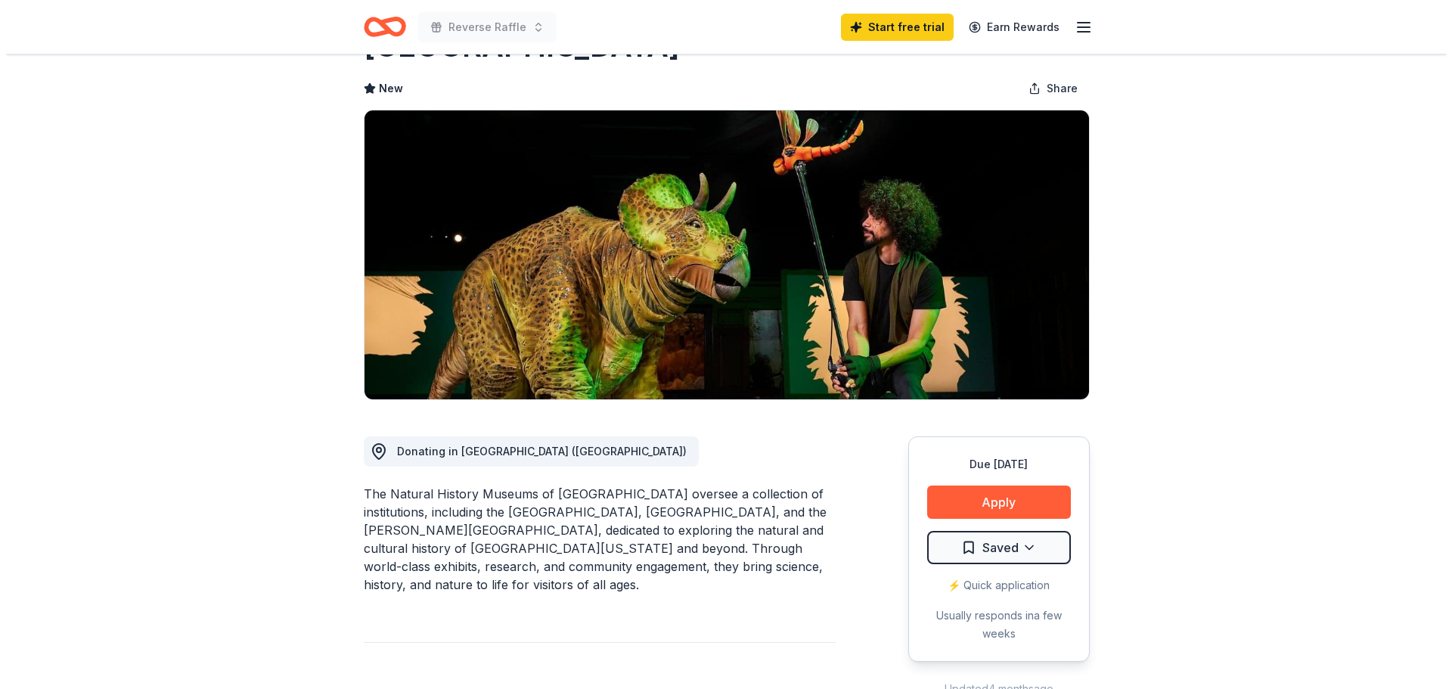
scroll to position [302, 0]
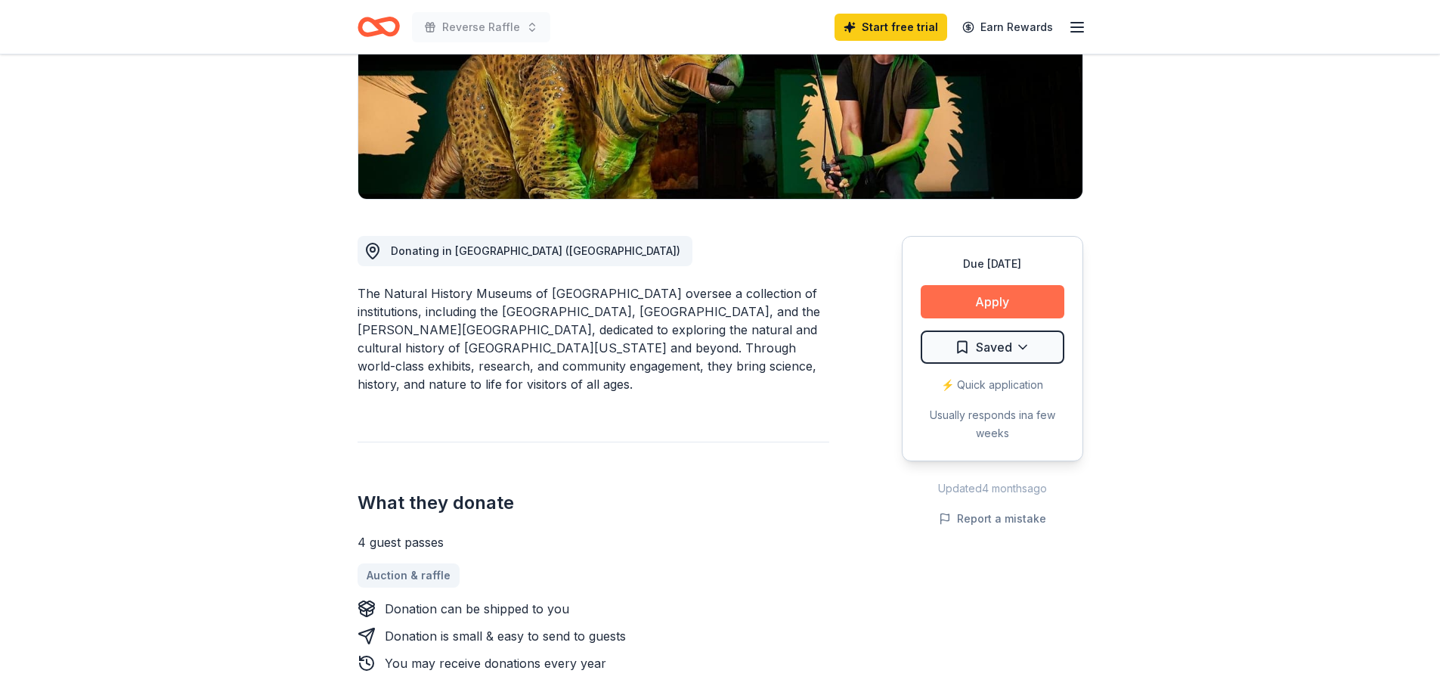
click at [977, 278] on div "Due [DATE] Apply Saved ⚡️ Quick application Usually responds in a few weeks" at bounding box center [992, 348] width 181 height 225
click at [975, 285] on button "Apply" at bounding box center [993, 301] width 144 height 33
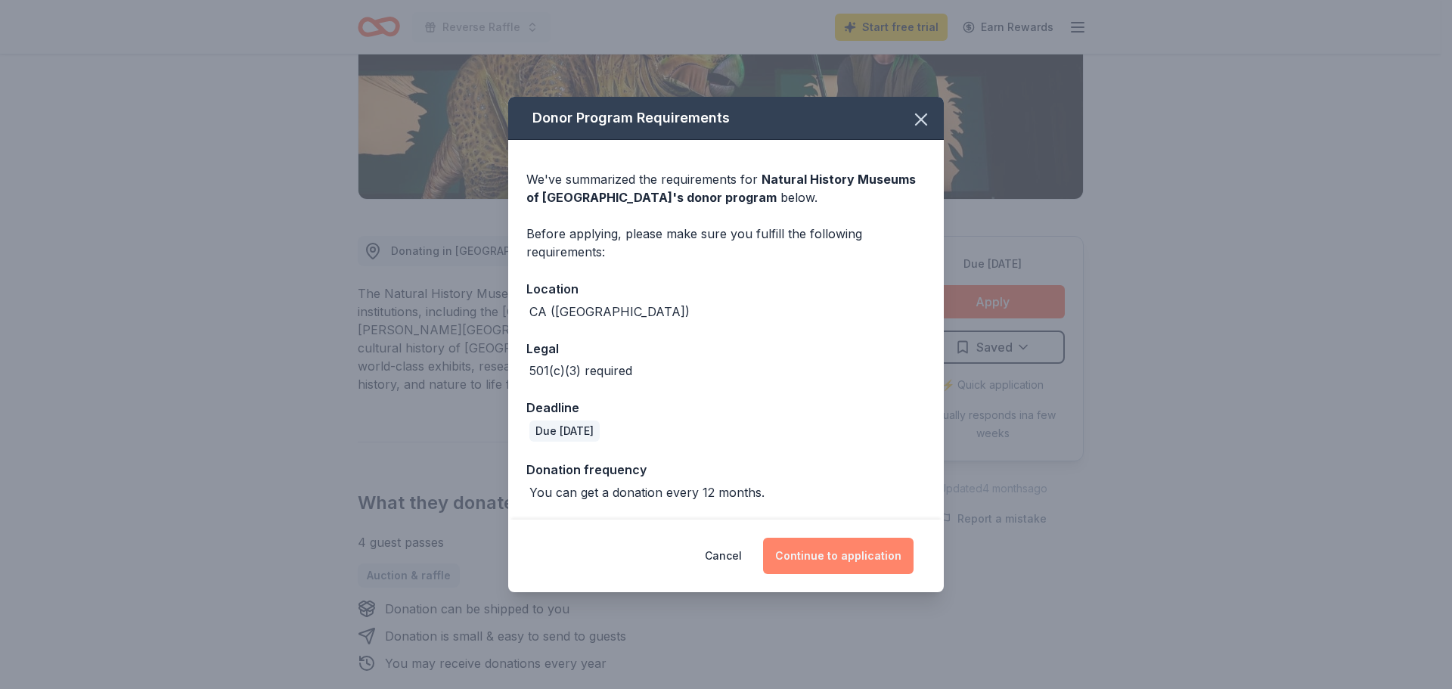
click at [829, 563] on button "Continue to application" at bounding box center [838, 556] width 150 height 36
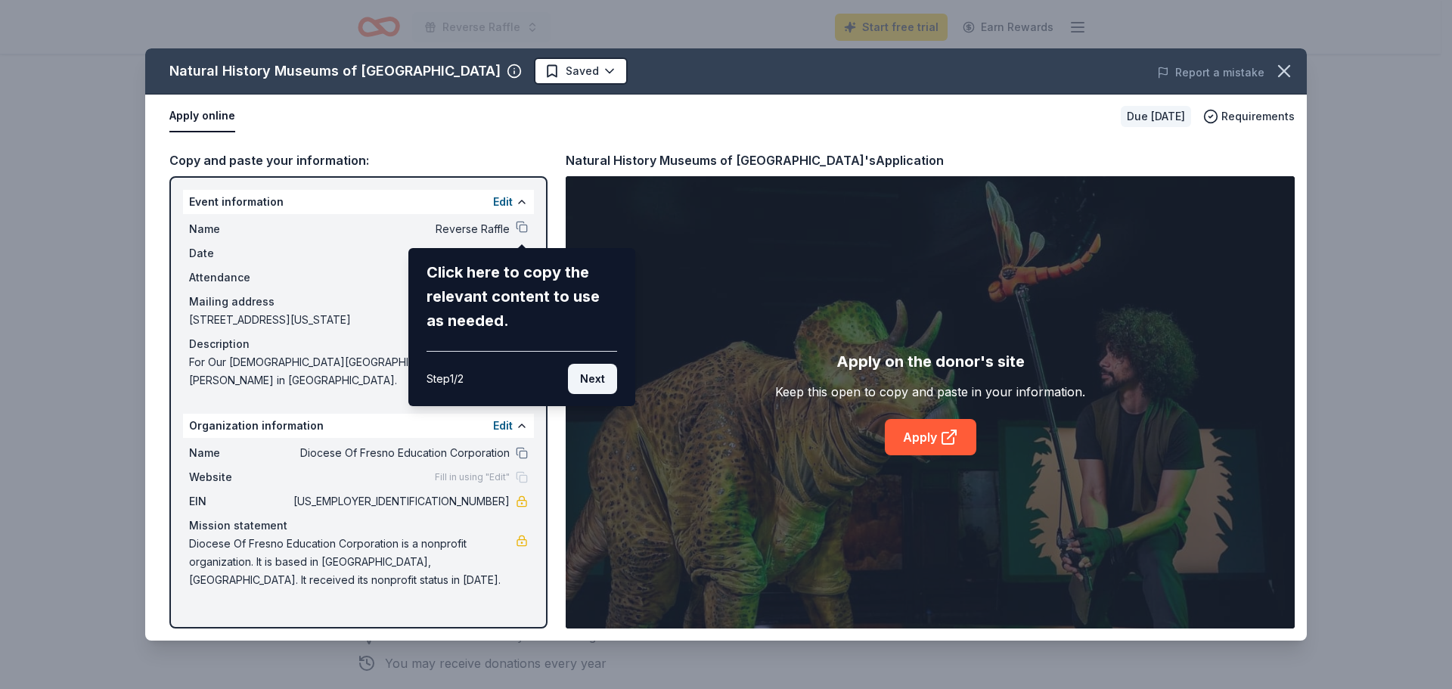
click at [585, 377] on button "Next" at bounding box center [592, 379] width 49 height 30
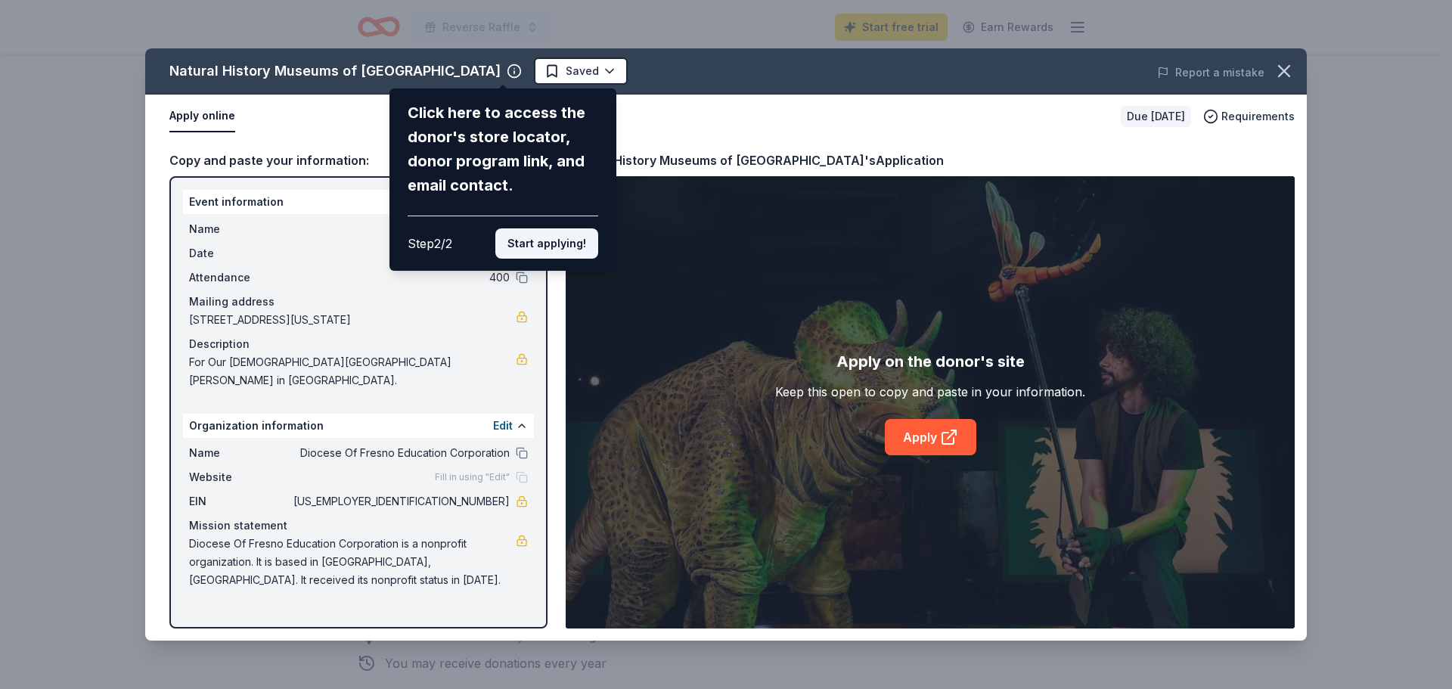
click at [553, 247] on button "Start applying!" at bounding box center [546, 243] width 103 height 30
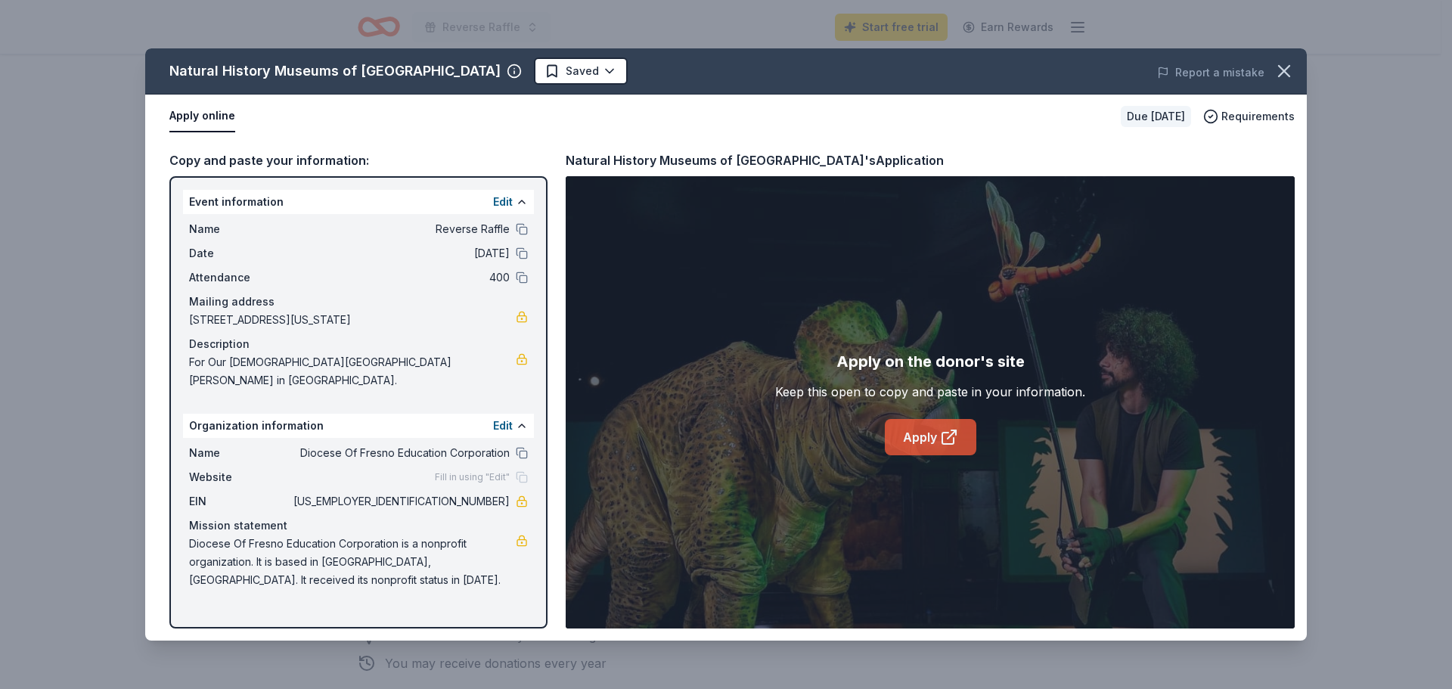
click at [922, 427] on link "Apply" at bounding box center [930, 437] width 91 height 36
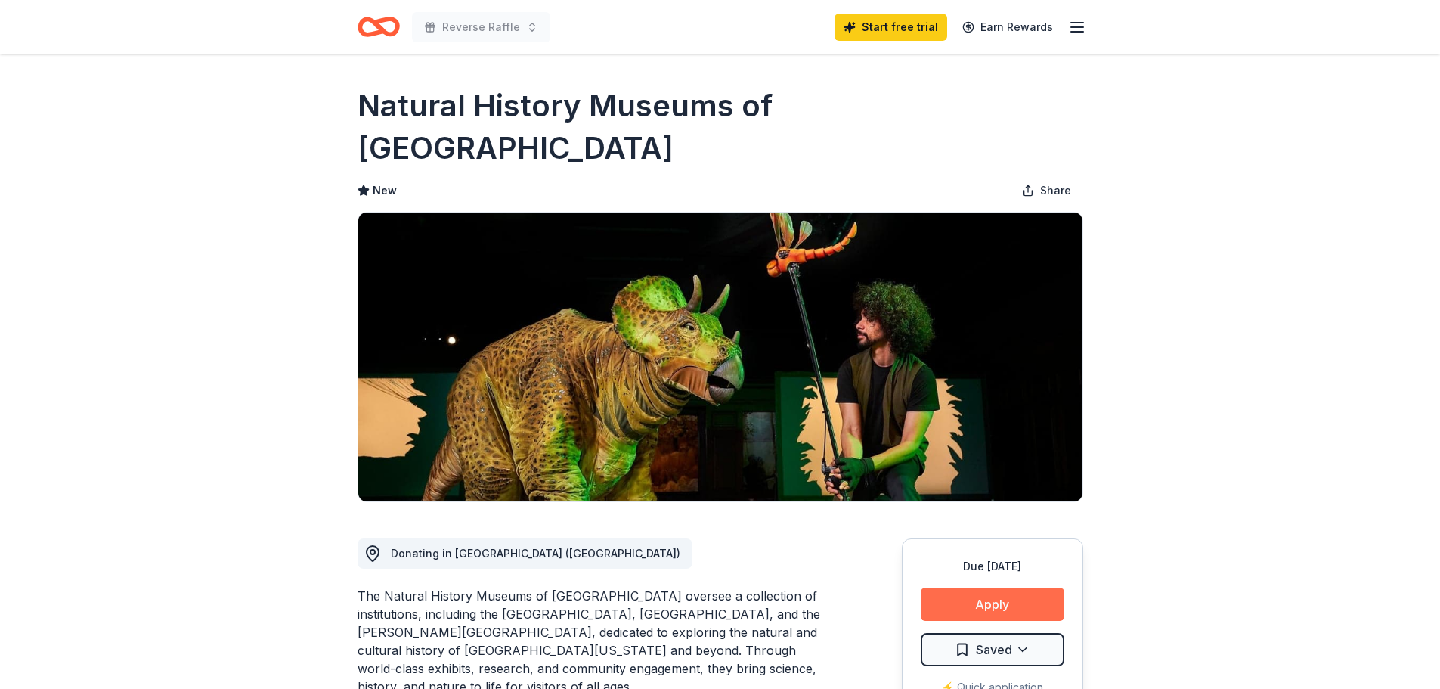
click at [986, 588] on button "Apply" at bounding box center [993, 604] width 144 height 33
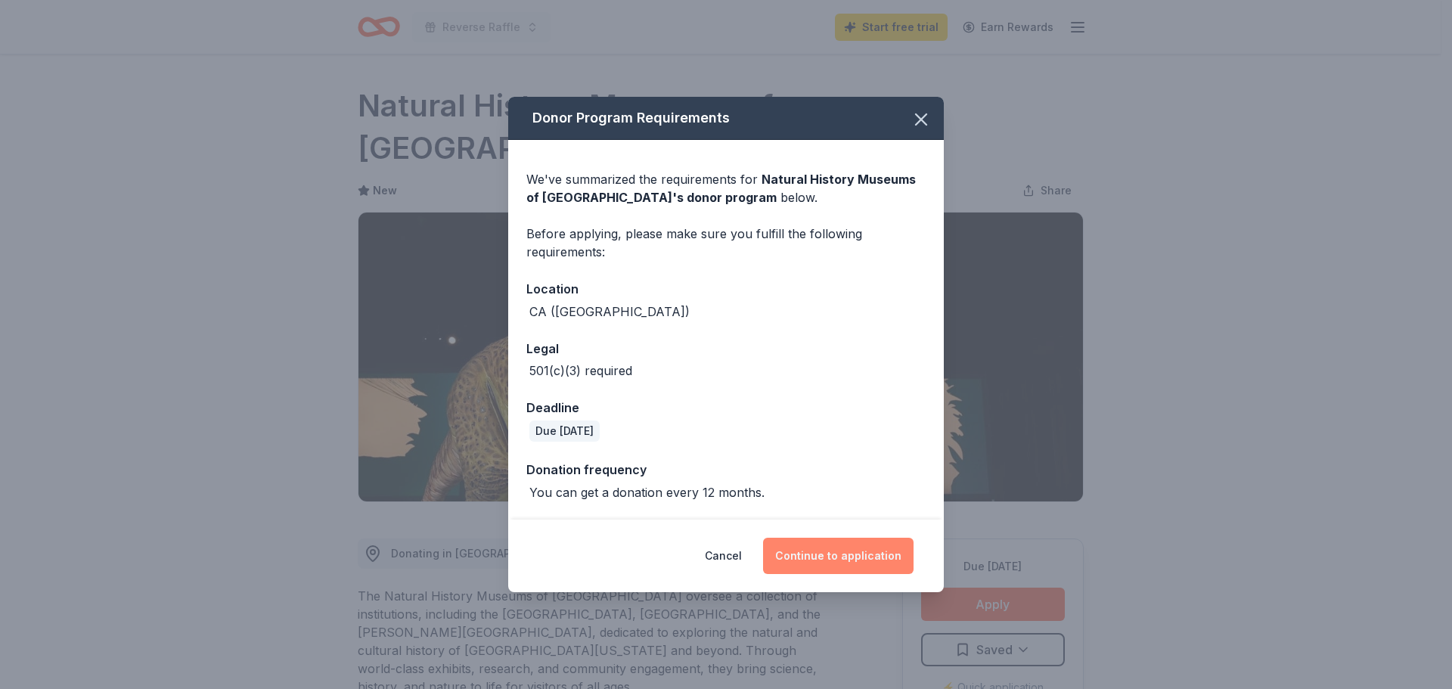
click at [840, 555] on button "Continue to application" at bounding box center [838, 556] width 150 height 36
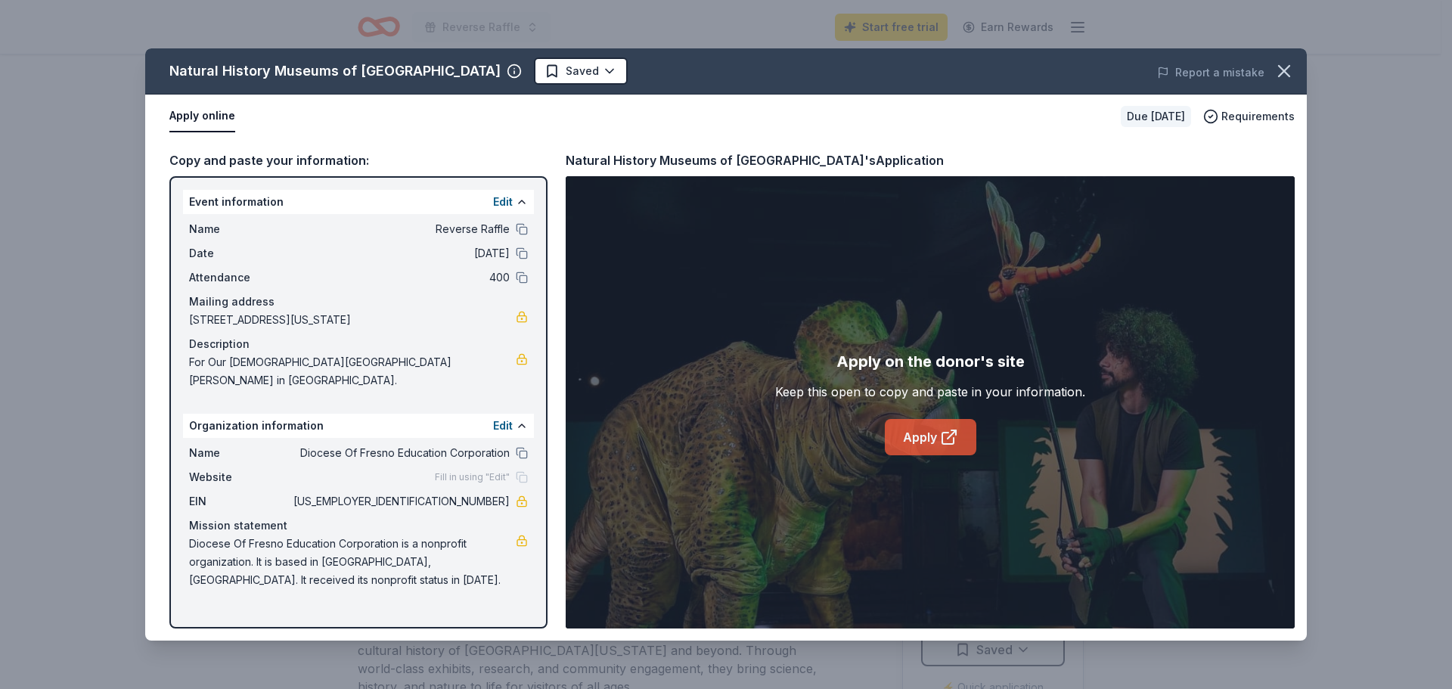
click at [921, 428] on link "Apply" at bounding box center [930, 437] width 91 height 36
